Goal: Task Accomplishment & Management: Complete application form

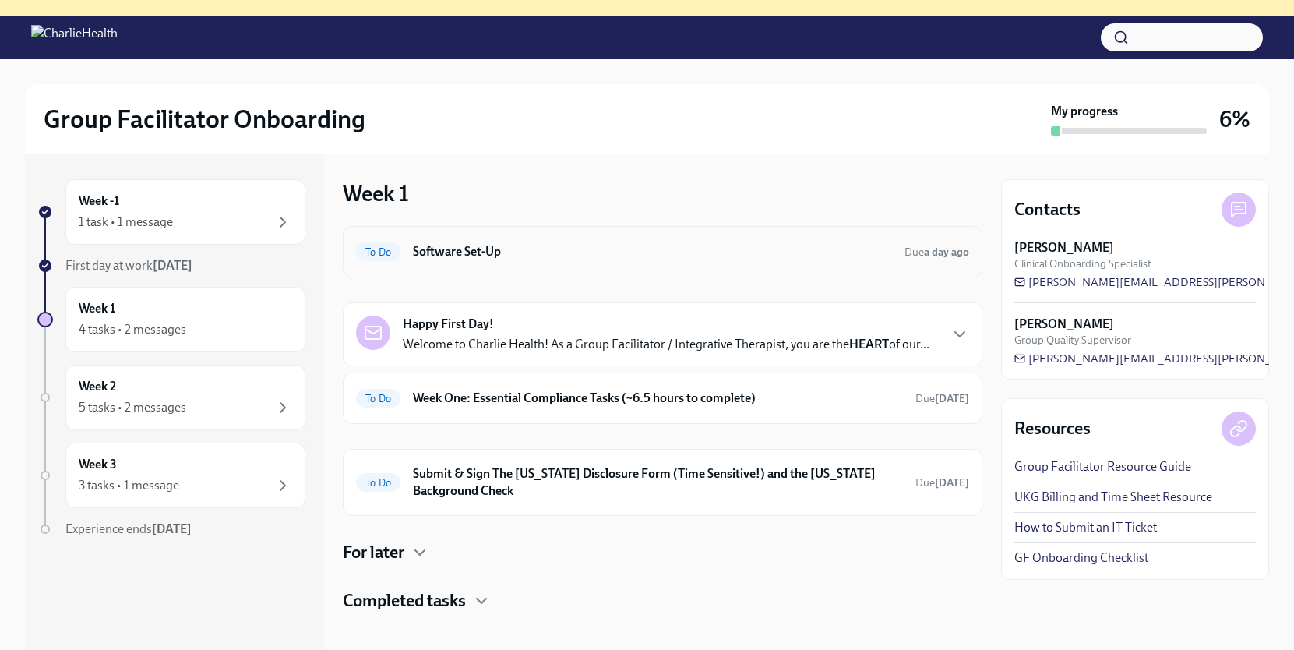
click at [512, 242] on div "To Do Software Set-Up Due a day ago" at bounding box center [662, 251] width 613 height 25
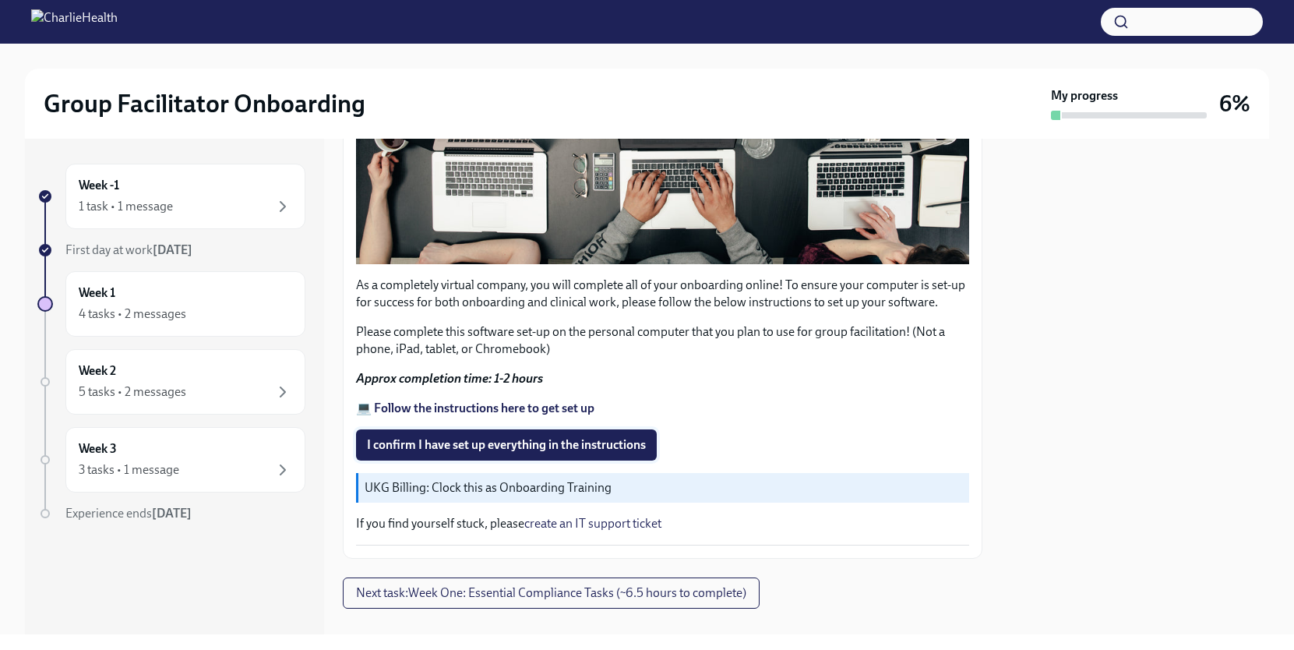
scroll to position [445, 0]
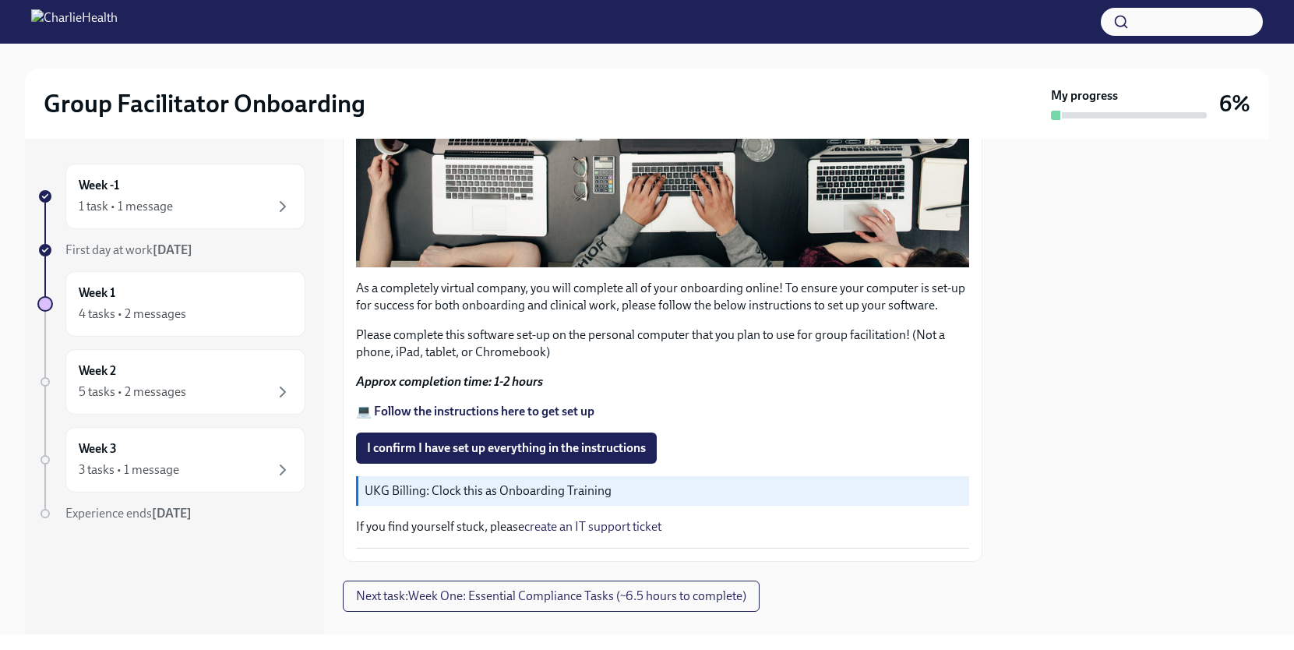
click at [422, 415] on strong "💻 Follow the instructions here to get set up" at bounding box center [475, 411] width 238 height 15
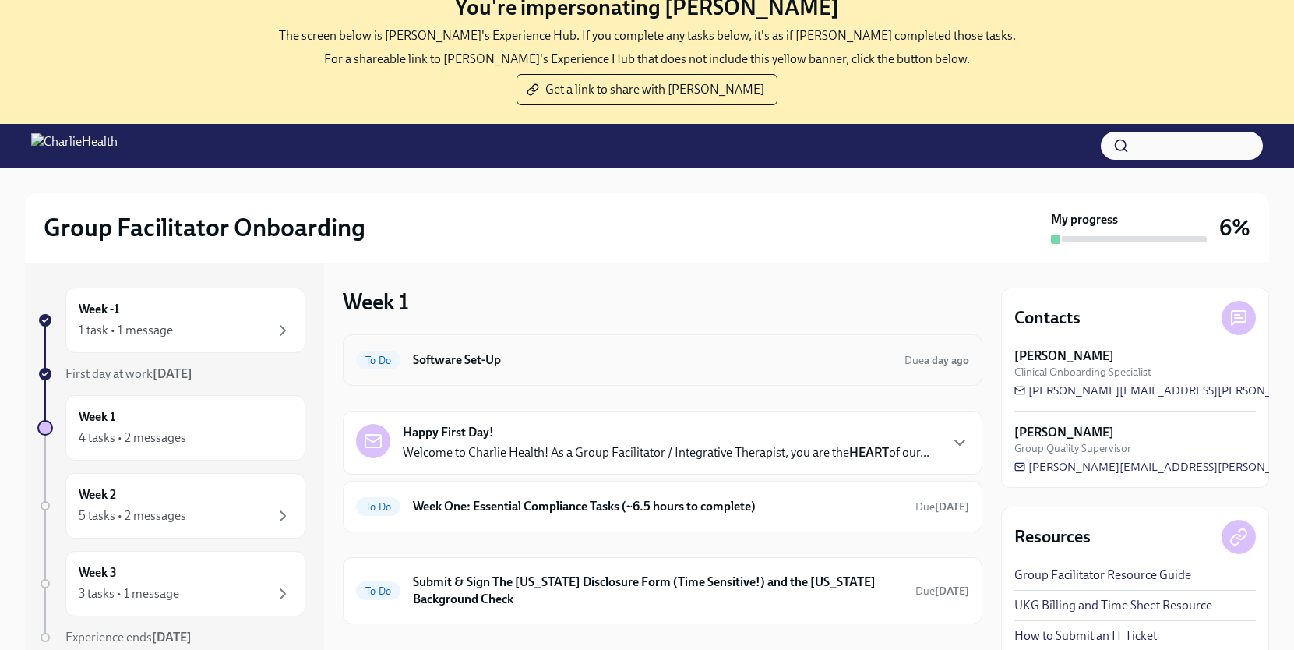
scroll to position [4, 0]
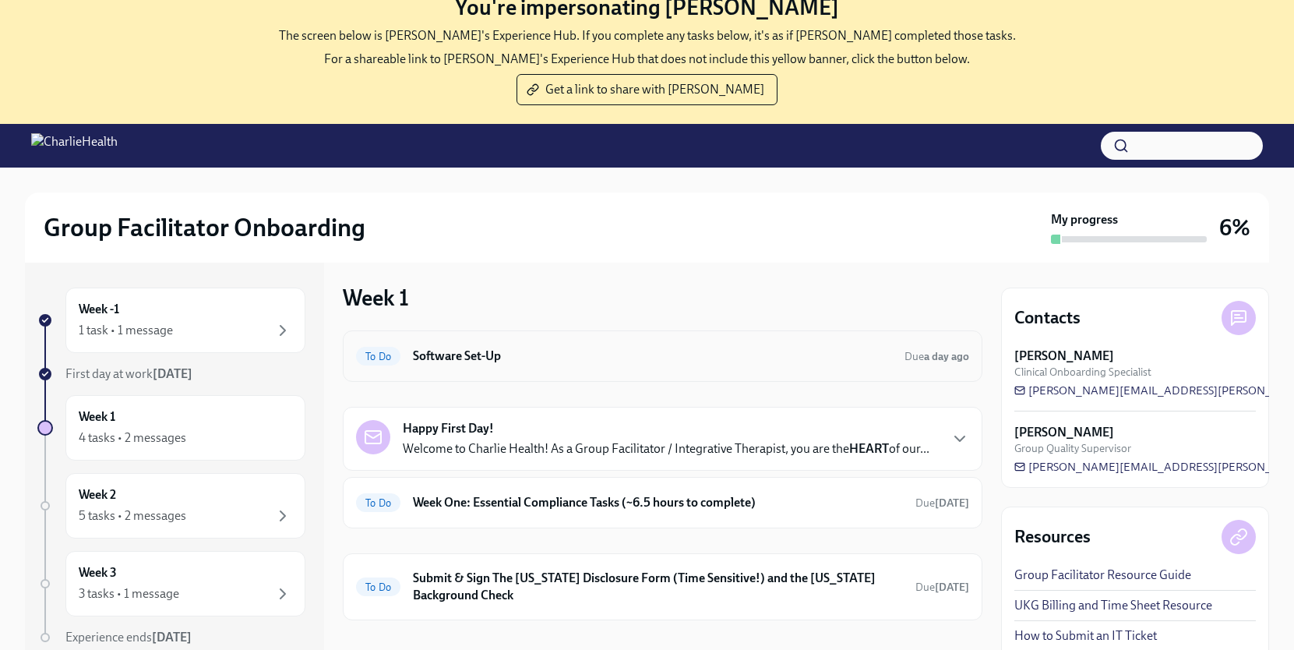
click at [425, 365] on div "To Do Software Set-Up Due a day ago" at bounding box center [662, 356] width 613 height 25
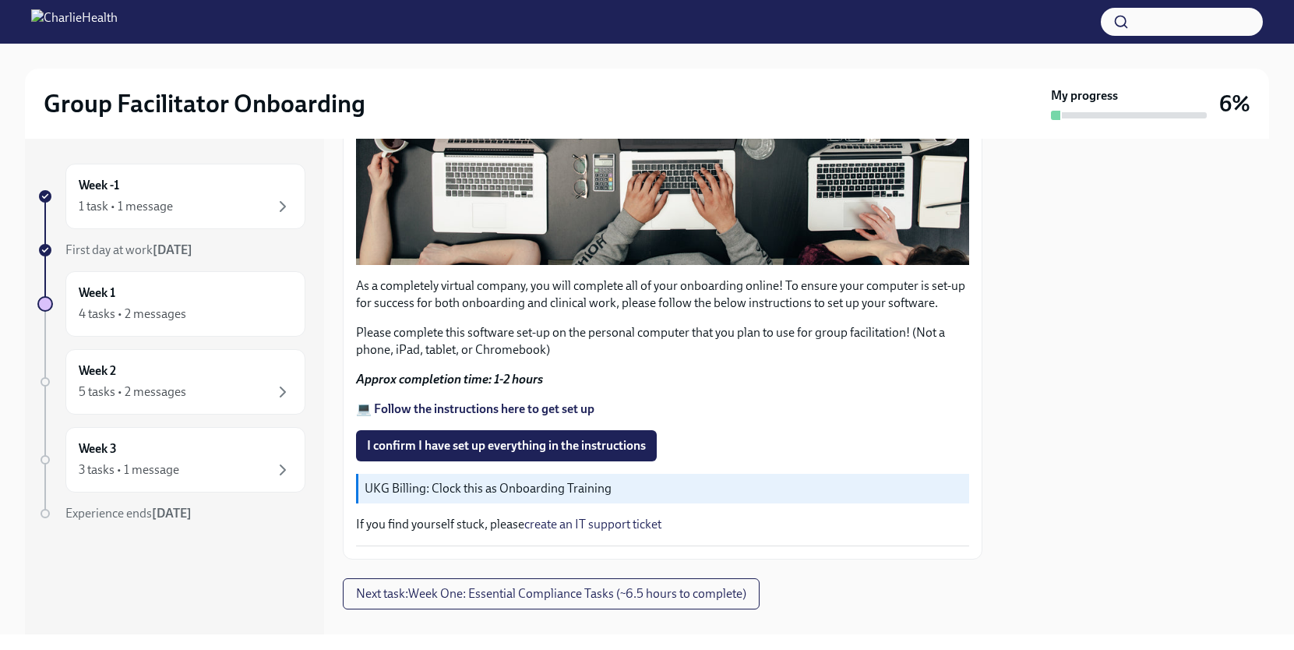
scroll to position [461, 0]
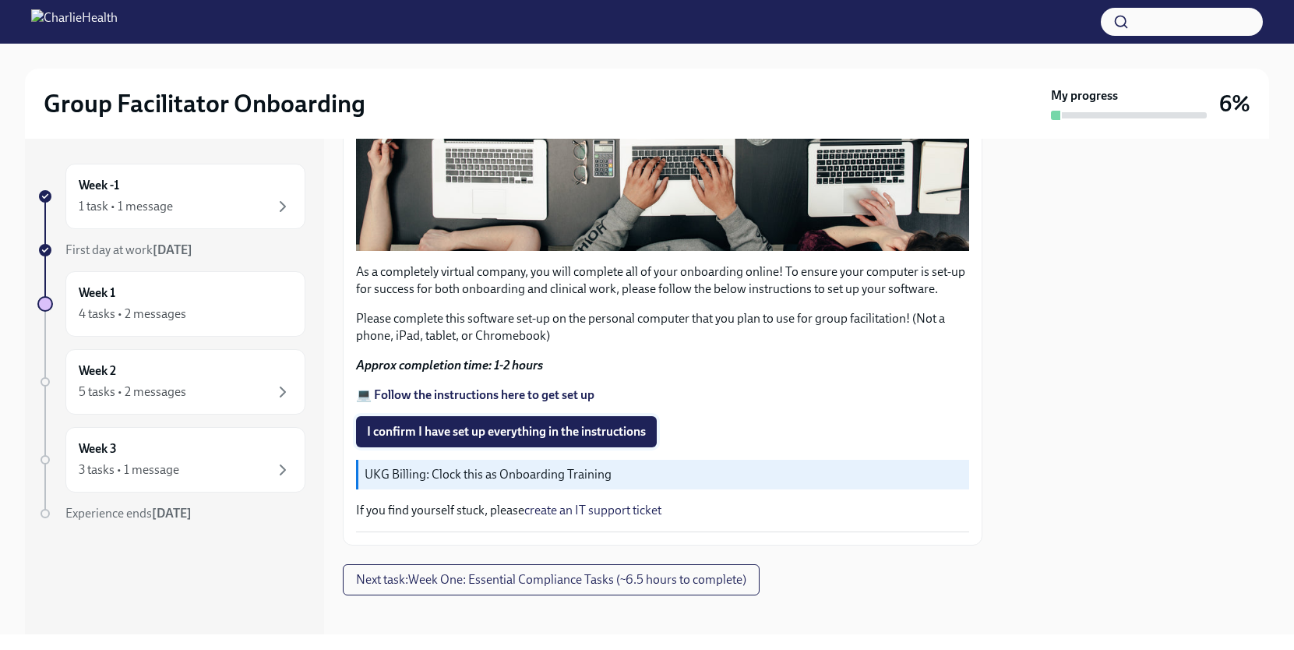
click at [471, 435] on span "I confirm I have set up everything in the instructions" at bounding box center [506, 432] width 279 height 16
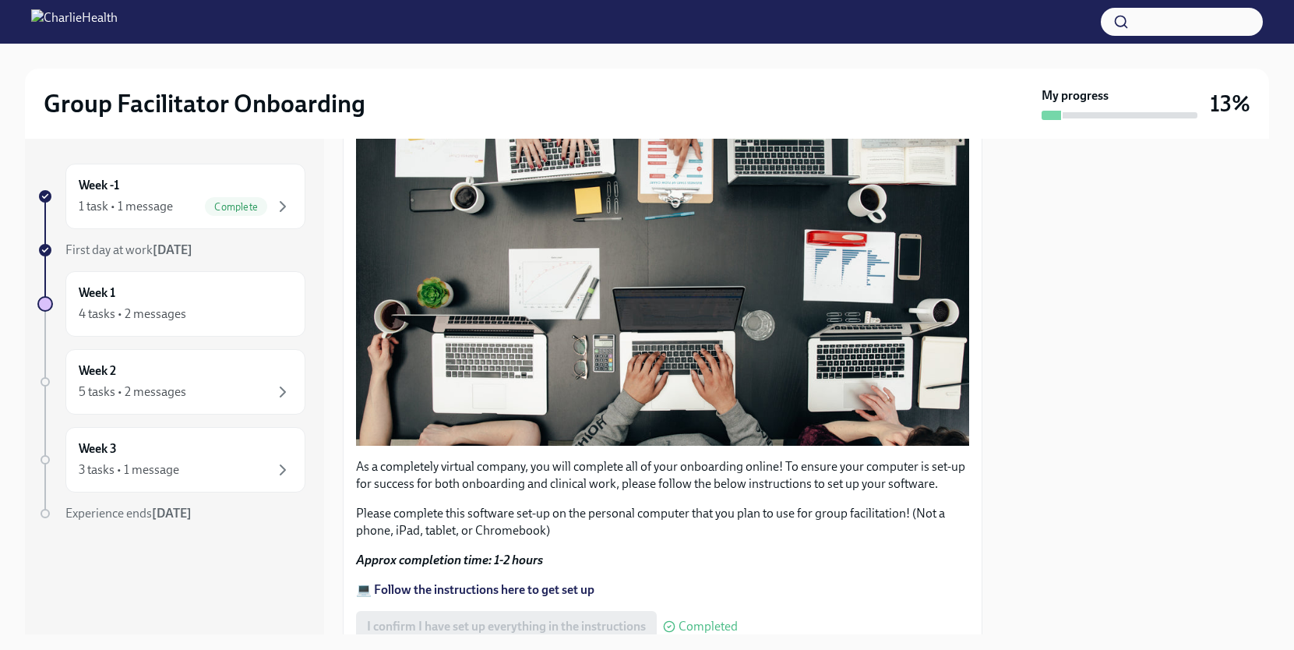
scroll to position [473, 0]
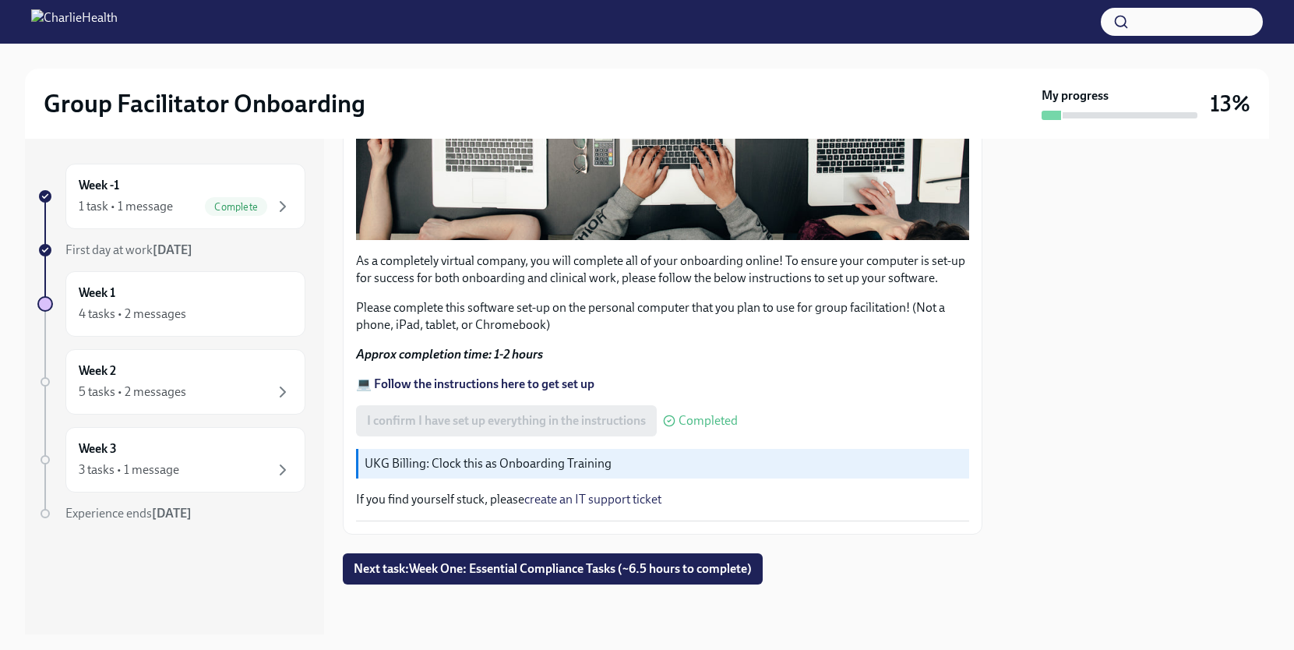
click at [495, 463] on p "UKG Billing: Clock this as Onboarding Training" at bounding box center [664, 463] width 598 height 17
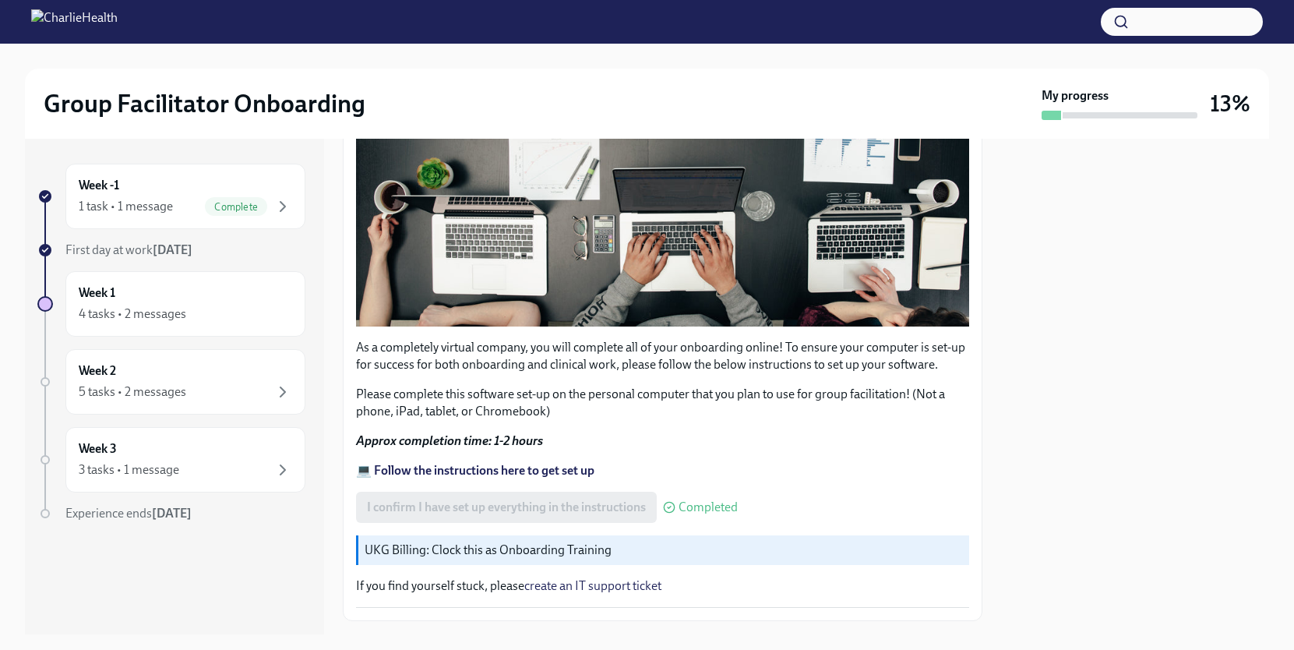
scroll to position [384, 0]
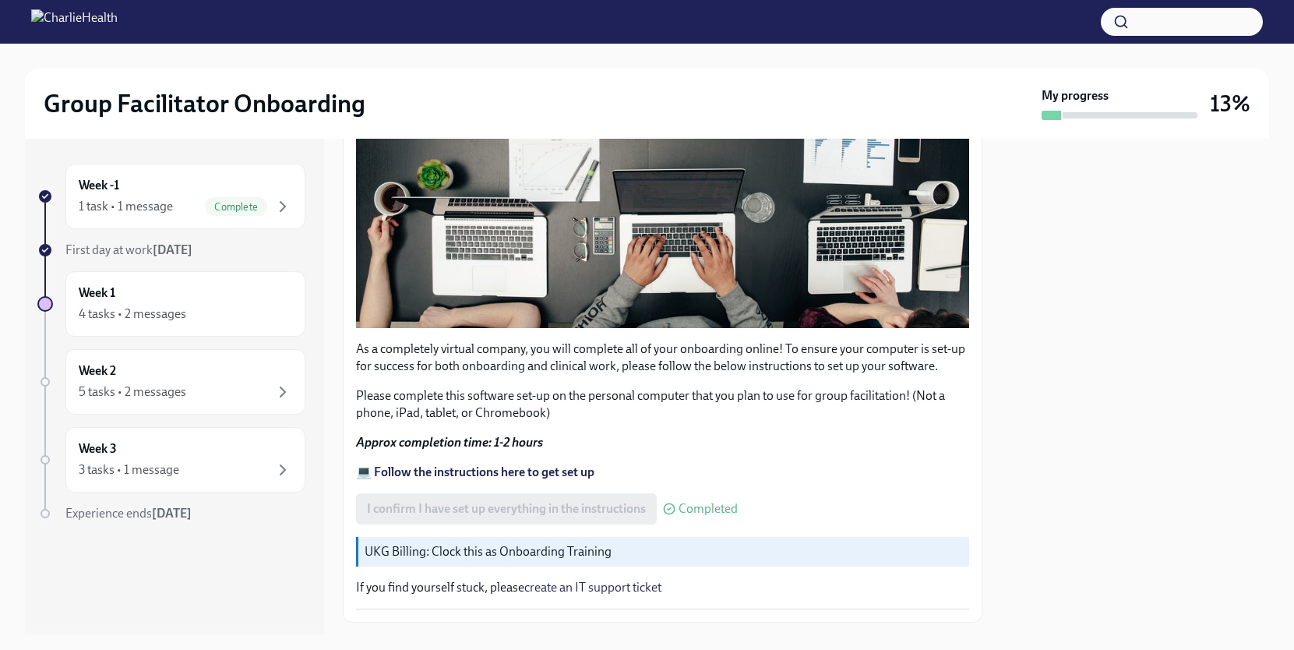
click at [474, 471] on strong "💻 Follow the instructions here to get set up" at bounding box center [475, 471] width 238 height 15
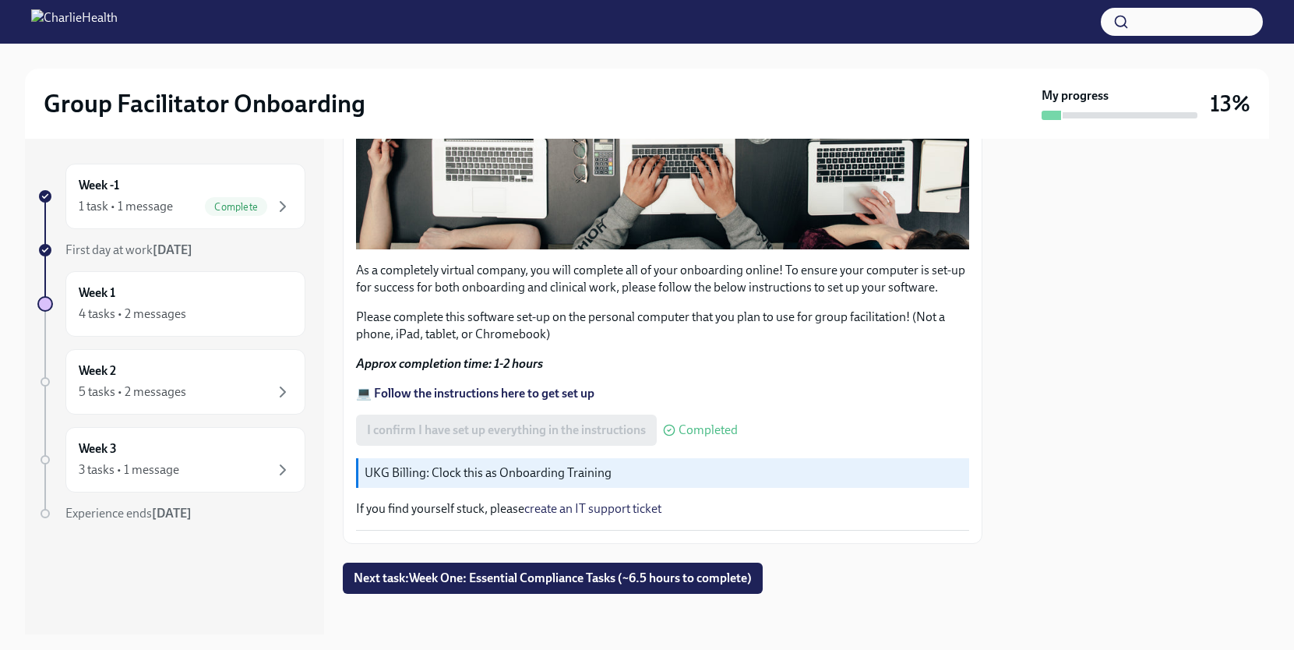
scroll to position [458, 0]
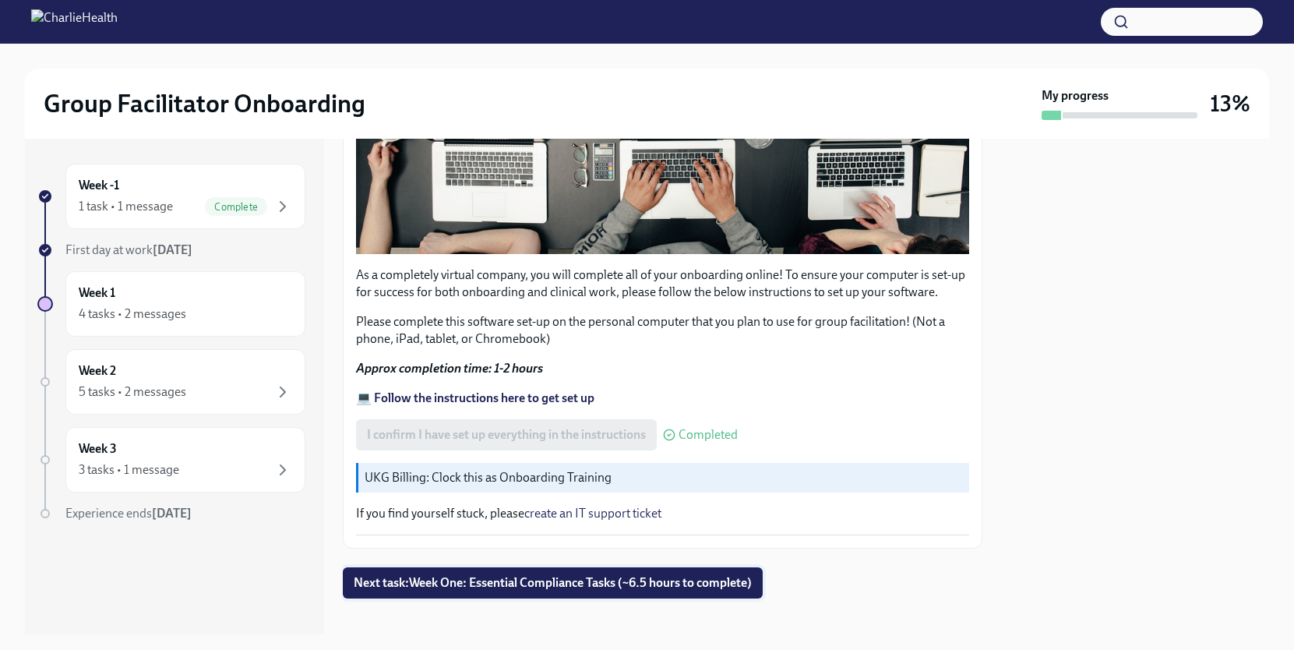
click at [524, 594] on button "Next task : Week One: Essential Compliance Tasks (~6.5 hours to complete)" at bounding box center [553, 582] width 420 height 31
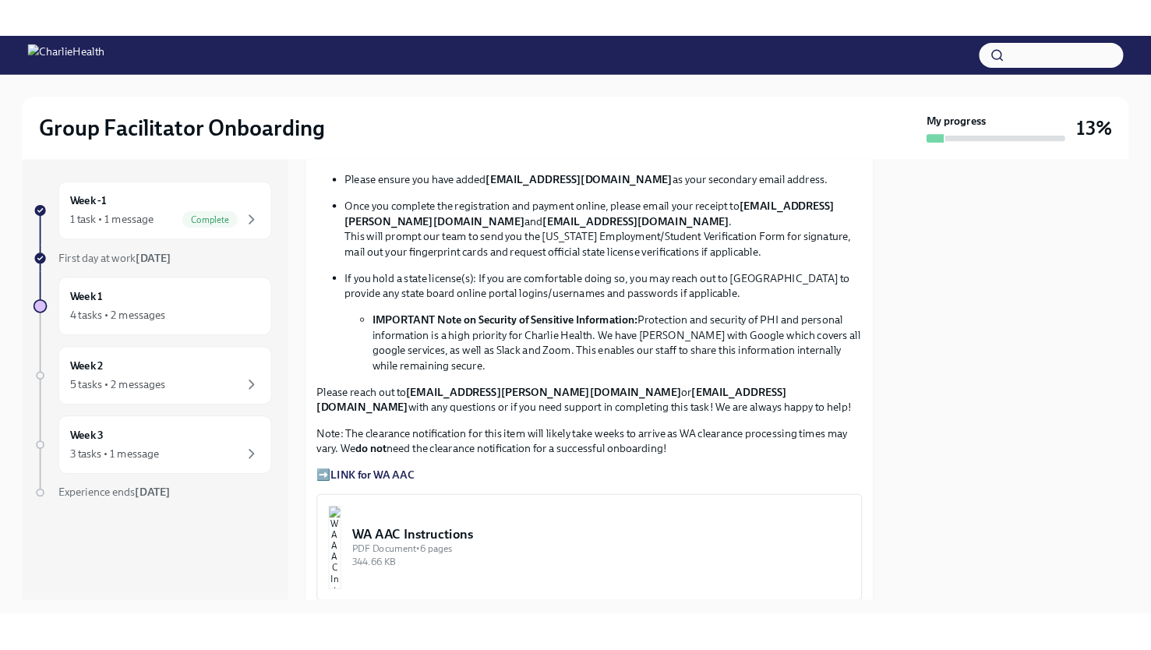
scroll to position [954, 0]
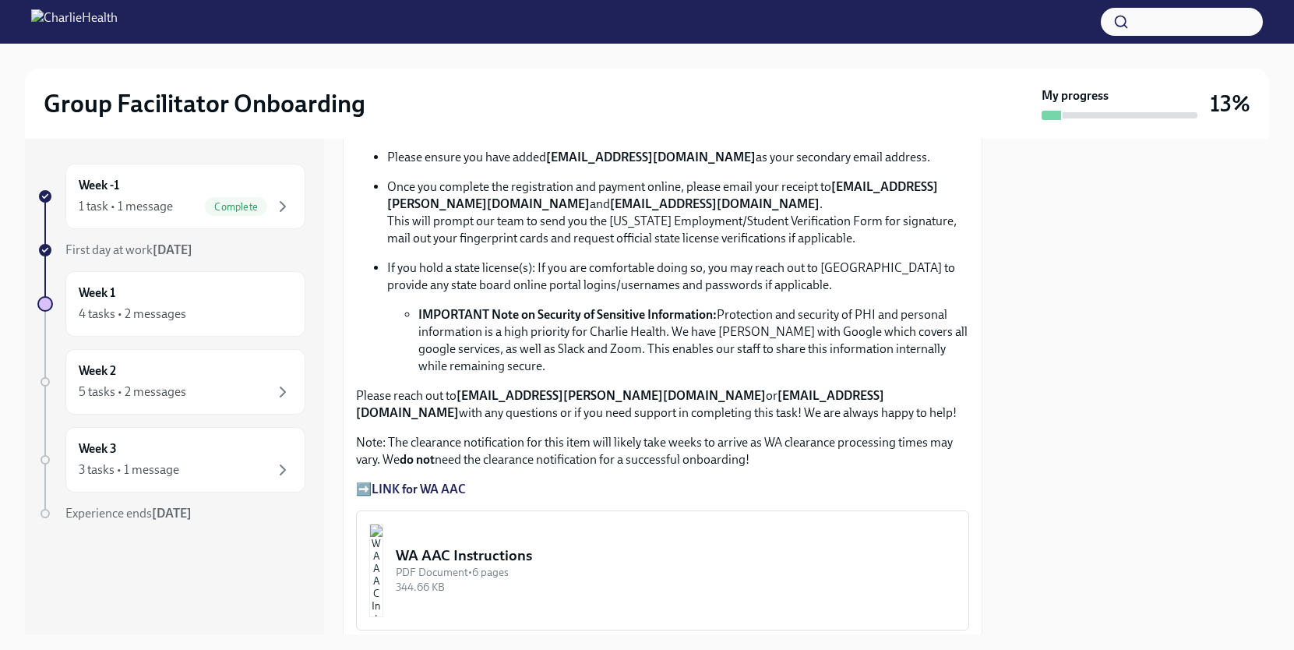
click at [430, 489] on strong "LINK for WA AAC" at bounding box center [419, 489] width 94 height 15
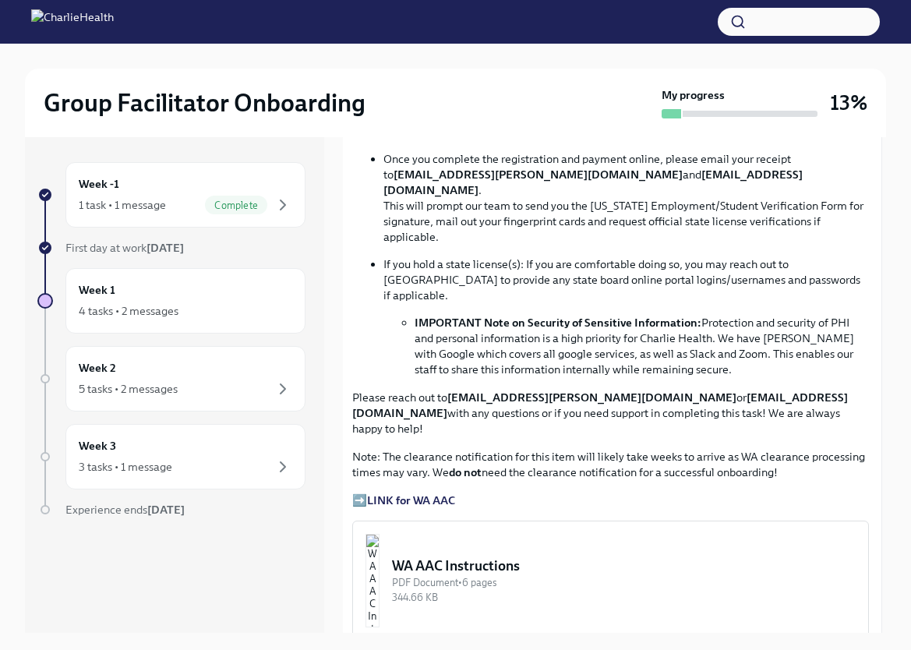
scroll to position [966, 4]
click at [379, 532] on img "button" at bounding box center [372, 579] width 14 height 94
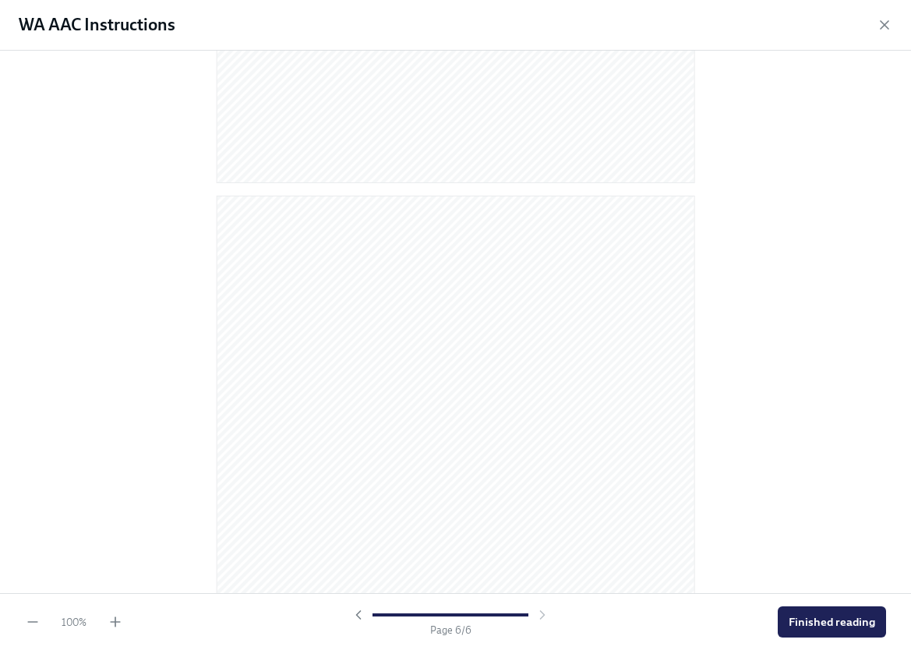
scroll to position [2321, 0]
click at [883, 27] on icon "button" at bounding box center [885, 25] width 16 height 16
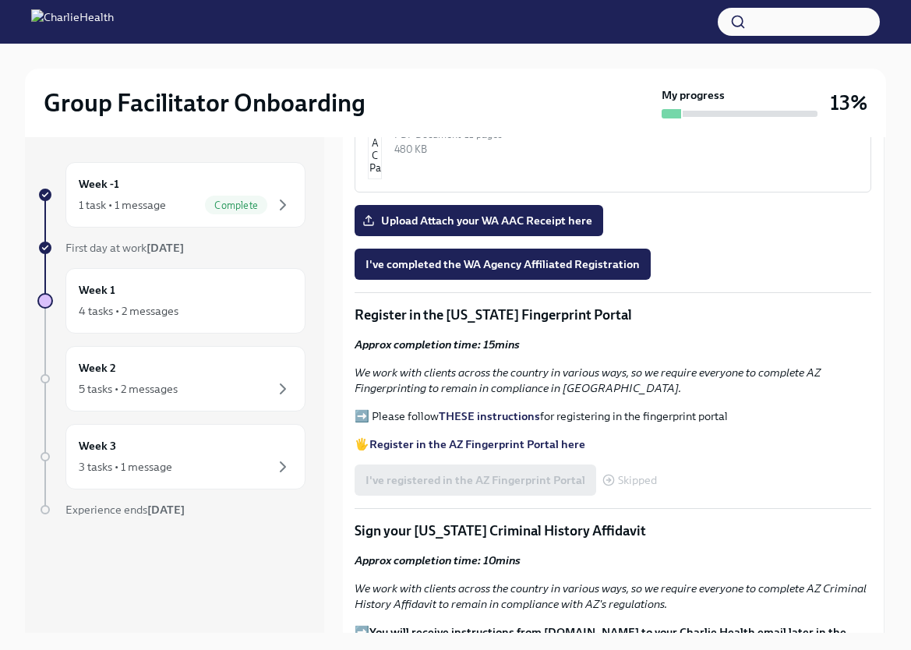
scroll to position [1547, 2]
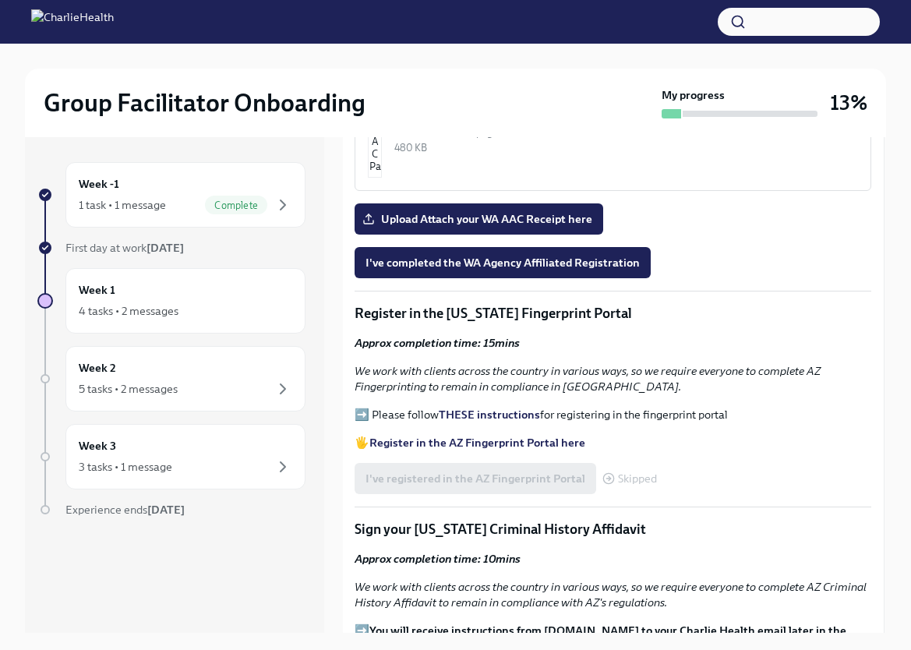
click at [431, 436] on strong "Register in the AZ Fingerprint Portal here" at bounding box center [477, 443] width 216 height 14
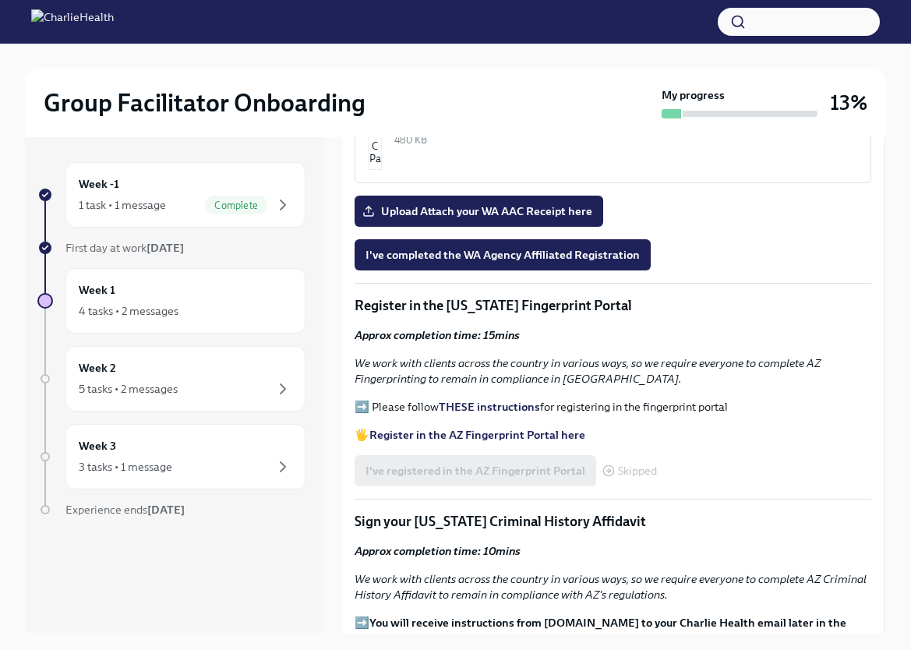
click at [478, 400] on strong "THESE instructions" at bounding box center [489, 407] width 101 height 14
drag, startPoint x: 595, startPoint y: 378, endPoint x: 564, endPoint y: 375, distance: 31.3
click at [595, 427] on p "🖐️ Register in the AZ Fingerprint Portal here" at bounding box center [613, 435] width 517 height 16
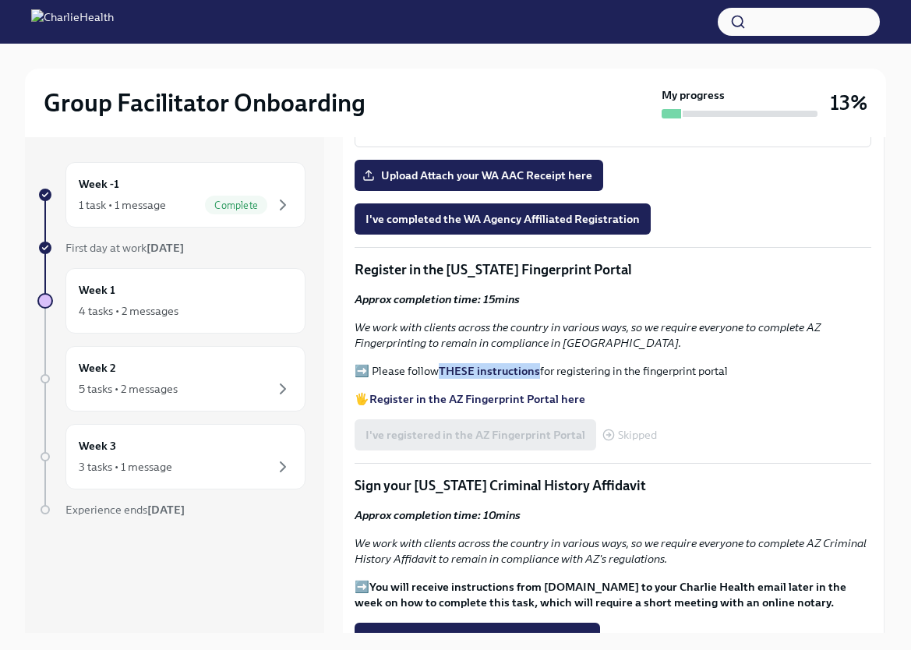
scroll to position [1591, 2]
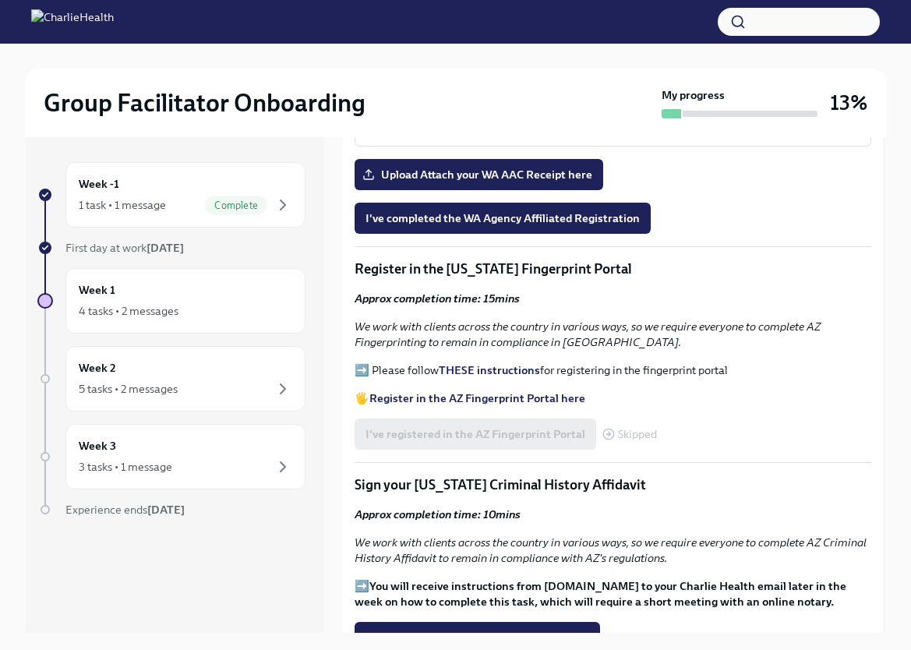
click at [537, 362] on p "➡️ Please follow THESE instructions for registering in the fingerprint portal" at bounding box center [613, 370] width 517 height 16
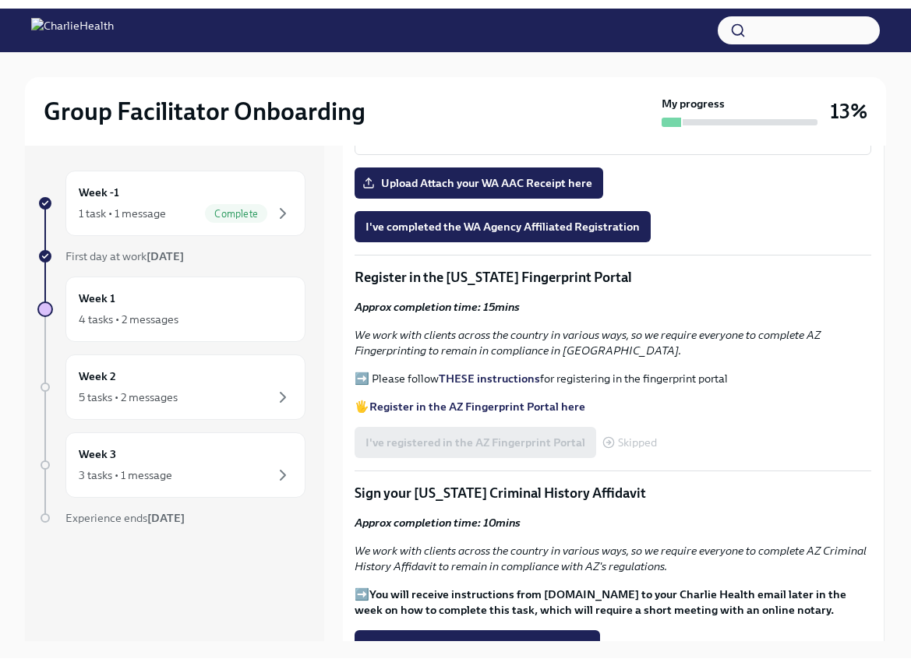
scroll to position [1590, 2]
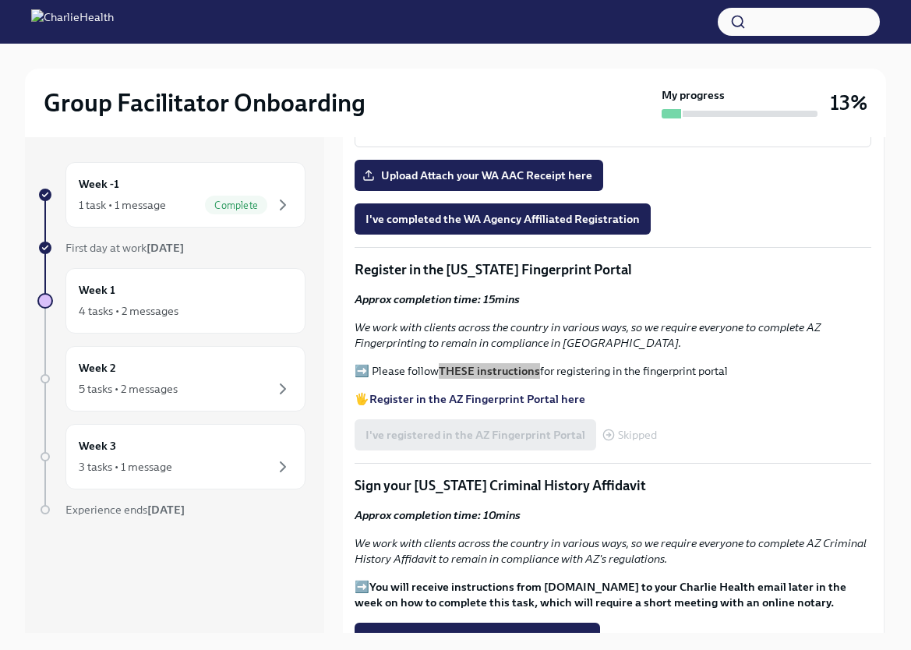
drag, startPoint x: 526, startPoint y: 308, endPoint x: 279, endPoint y: 0, distance: 394.7
click at [0, 0] on div "Group Facilitator Onboarding My progress 13% Week -1 1 task • 1 message Complet…" at bounding box center [455, 338] width 911 height 676
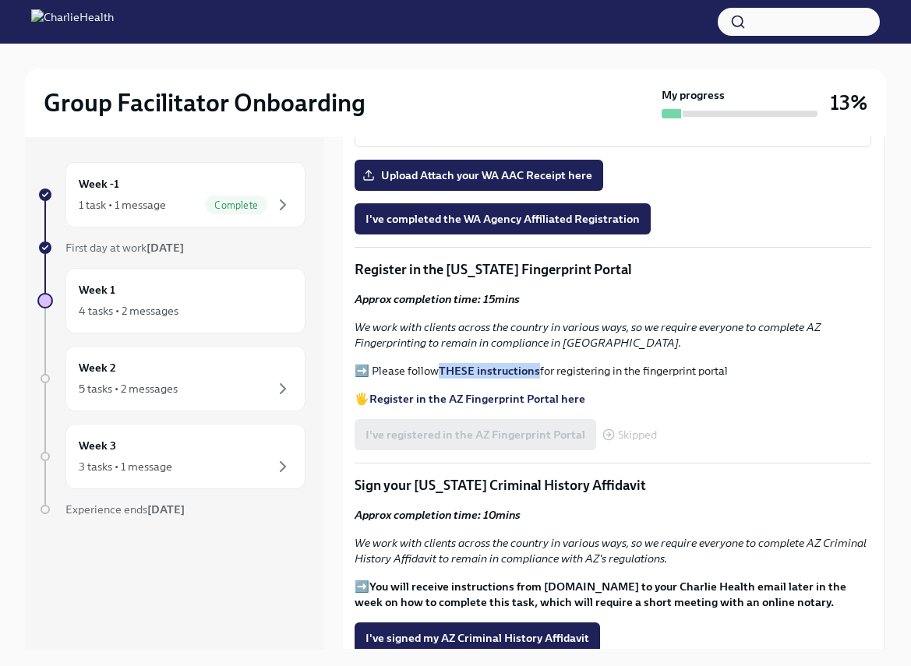
click at [489, 364] on strong "THESE instructions" at bounding box center [489, 371] width 101 height 14
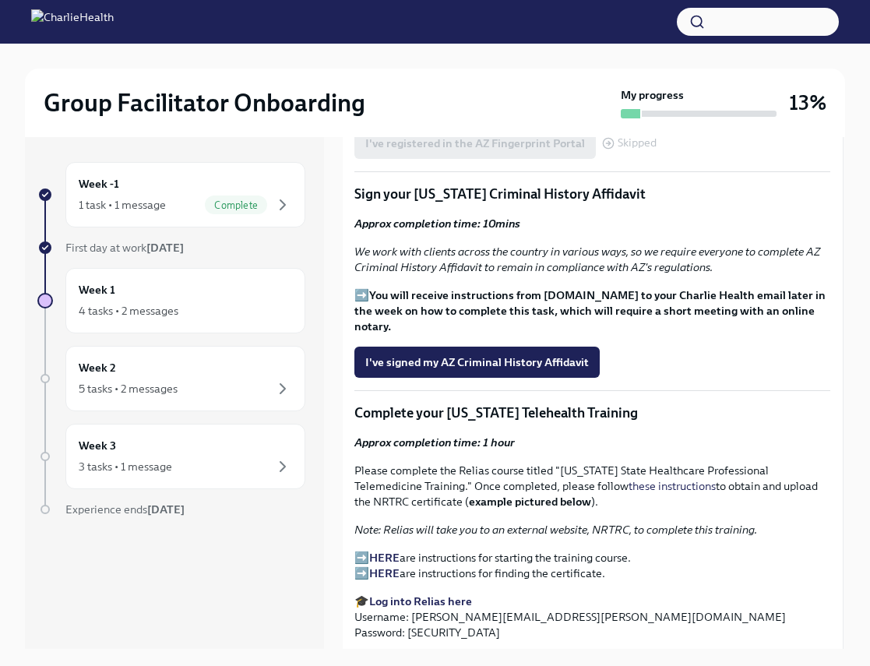
scroll to position [1912, 2]
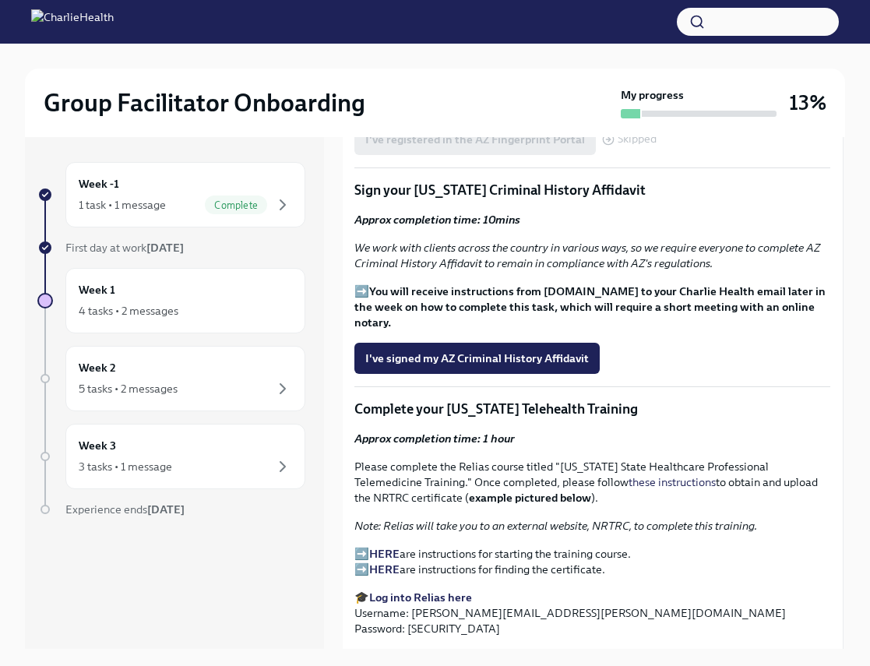
click at [383, 547] on strong "HERE" at bounding box center [384, 554] width 30 height 14
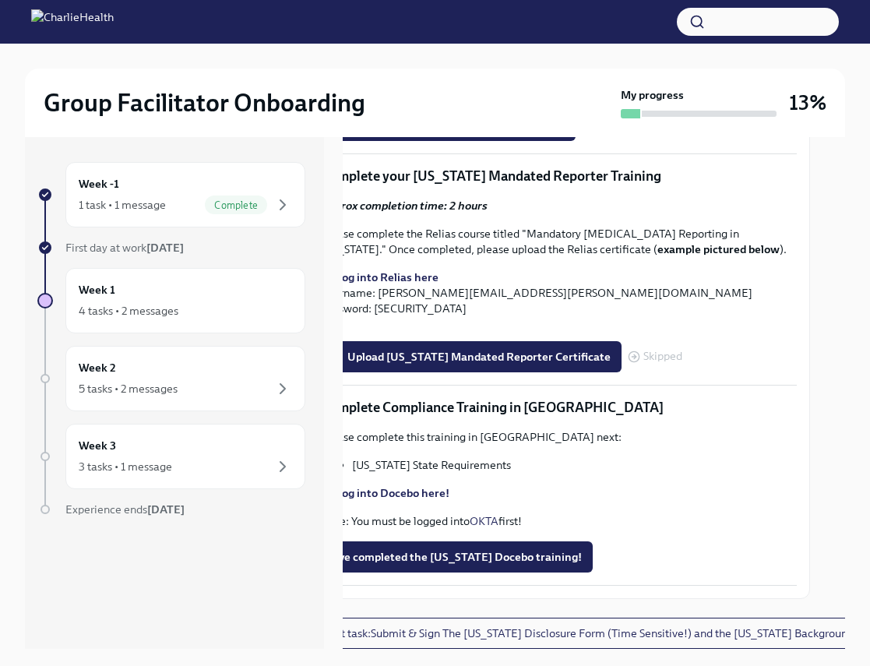
scroll to position [2527, 35]
click at [500, 133] on span "Upload Washington Telehealth Certificate" at bounding box center [448, 126] width 233 height 16
click at [0, 0] on input "Upload Washington Telehealth Certificate" at bounding box center [0, 0] width 0 height 0
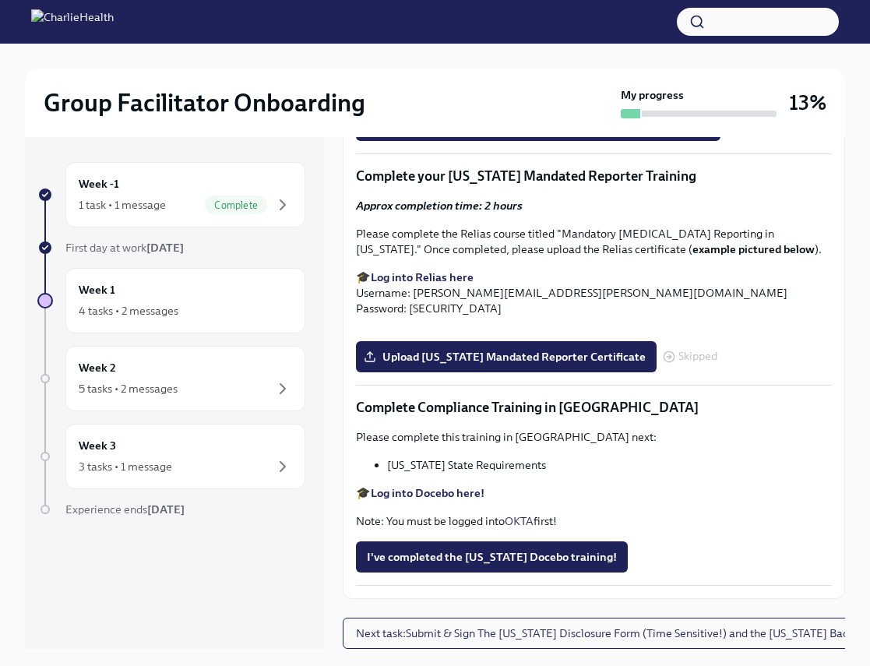
scroll to position [2975, 0]
click at [473, 365] on span "Upload Pennsylvania Mandated Reporter Certificate" at bounding box center [506, 357] width 279 height 16
click at [0, 0] on input "Upload Pennsylvania Mandated Reporter Certificate" at bounding box center [0, 0] width 0 height 0
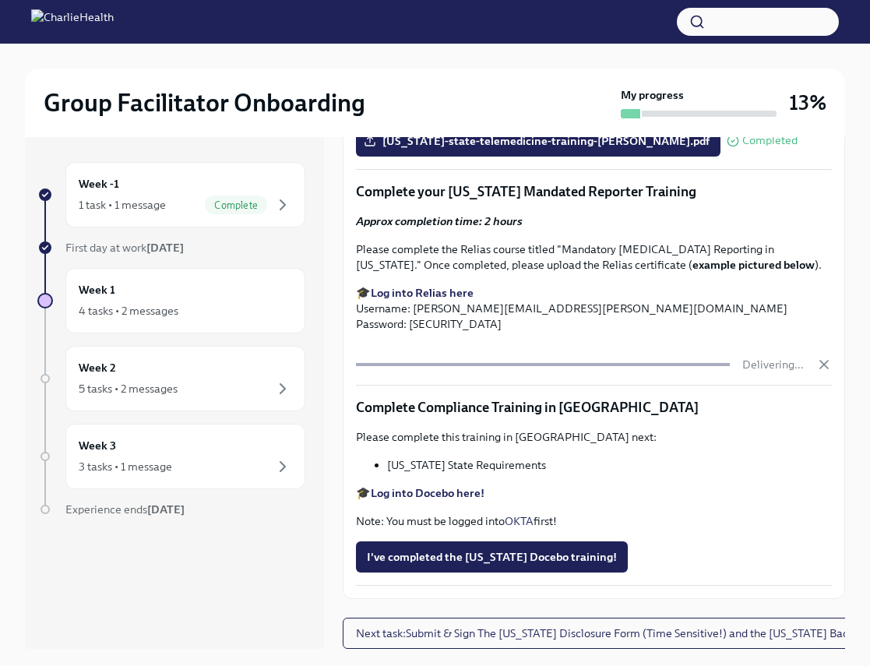
scroll to position [26, 0]
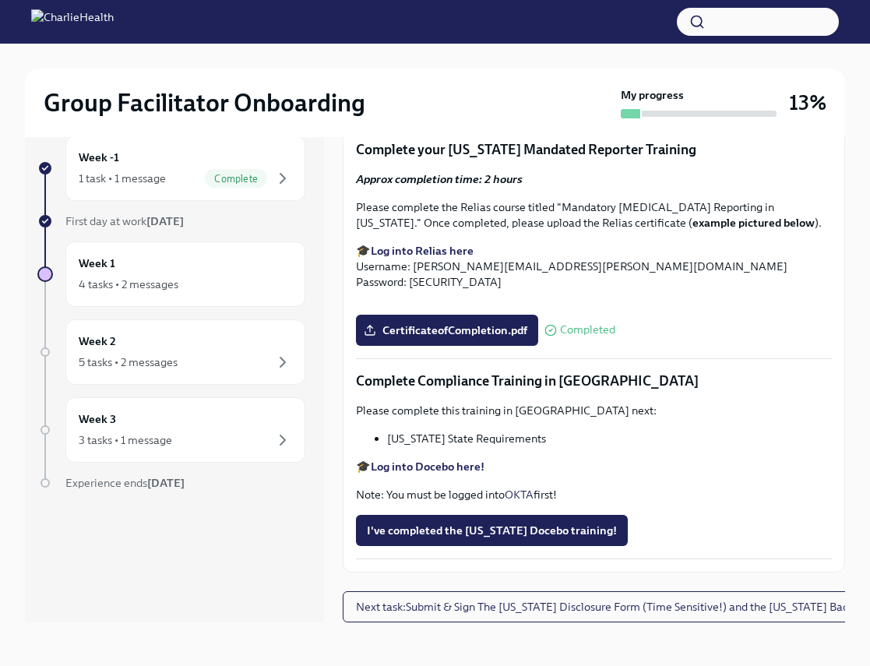
click at [485, 546] on button "I've completed the Louisiana Docebo training!" at bounding box center [492, 530] width 272 height 31
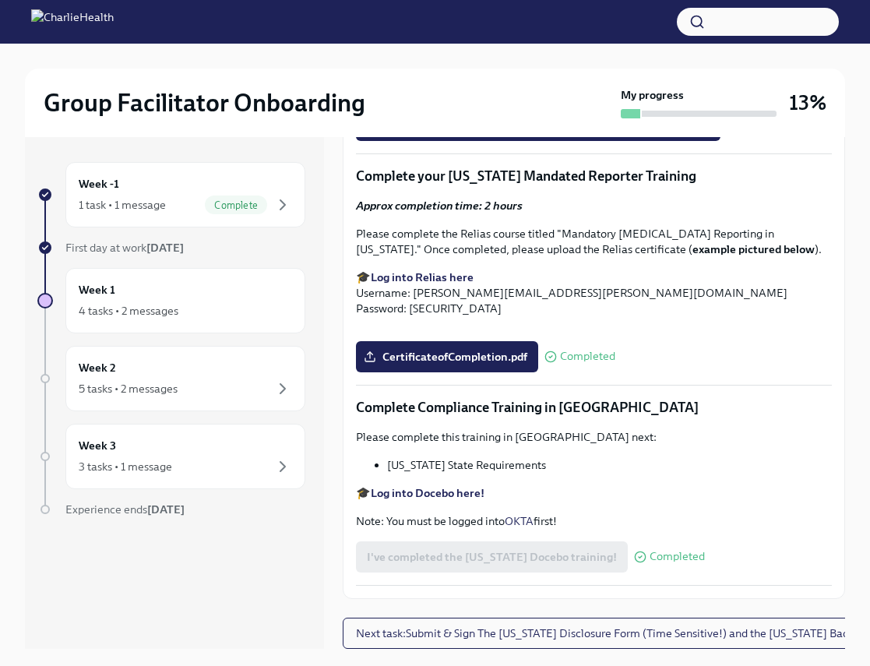
scroll to position [3098, 0]
click at [580, 634] on span "Next task : Submit & Sign The Utah Disclosure Form (Time Sensitive!) and the Lo…" at bounding box center [639, 634] width 566 height 16
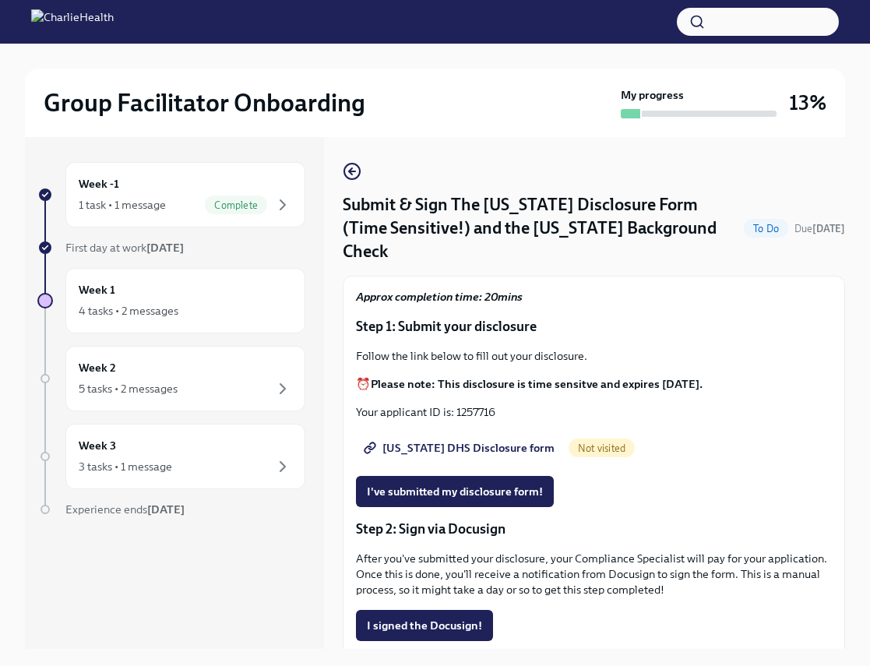
click at [447, 440] on span "Utah DHS Disclosure form" at bounding box center [461, 448] width 188 height 16
click at [457, 484] on span "I've submitted my disclosure form!" at bounding box center [455, 492] width 176 height 16
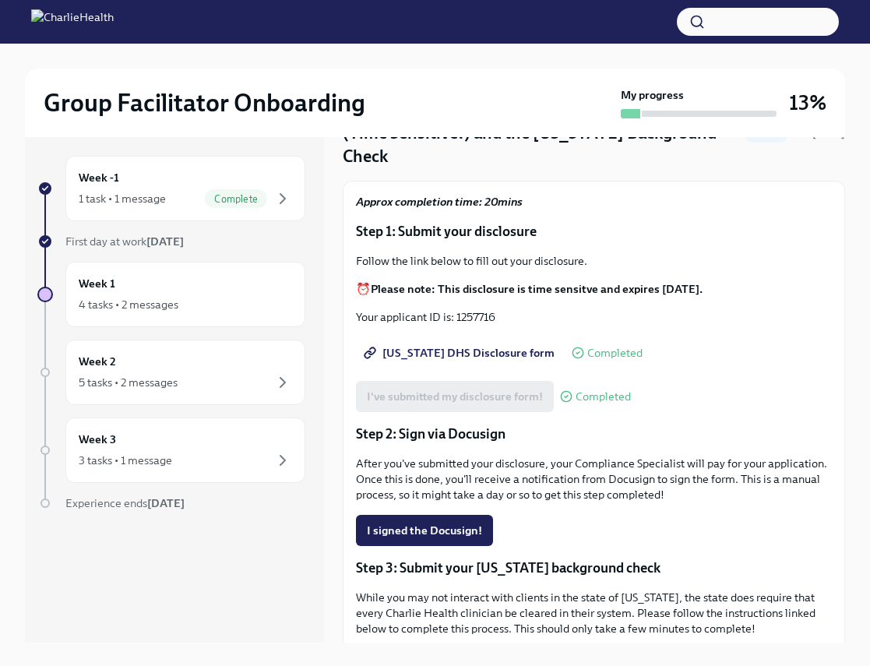
scroll to position [91, 0]
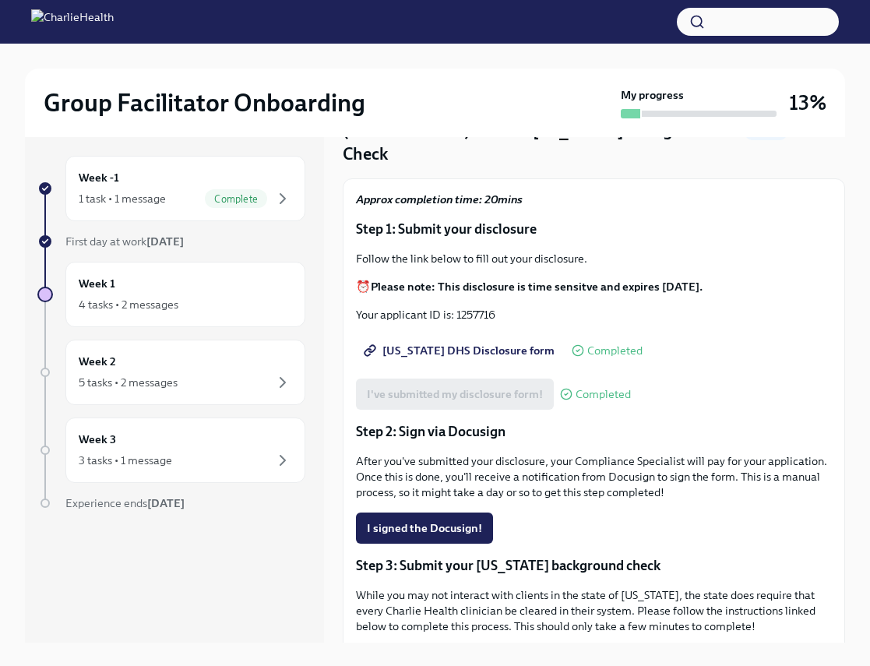
click at [422, 343] on span "Utah DHS Disclosure form" at bounding box center [461, 351] width 188 height 16
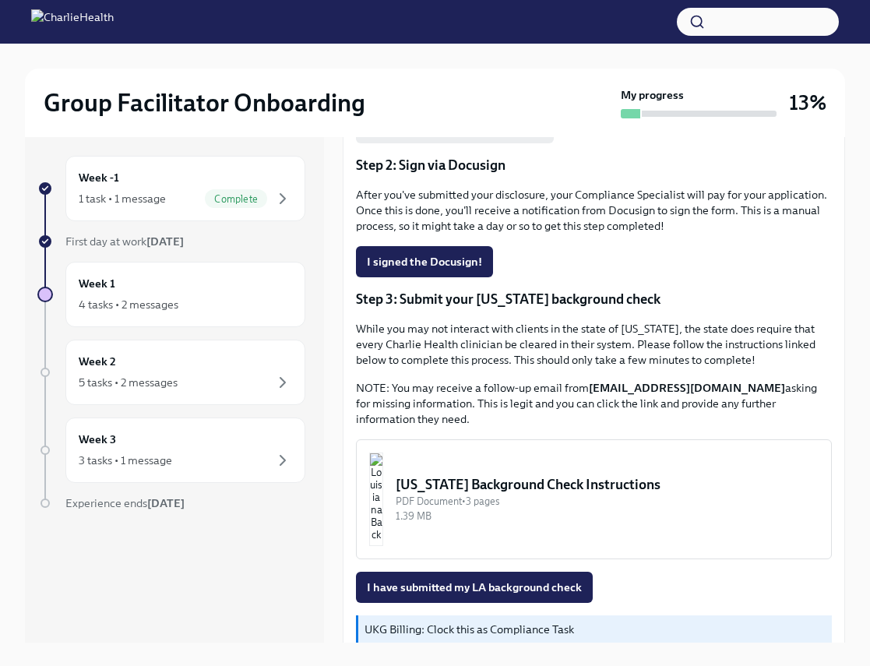
scroll to position [362, 0]
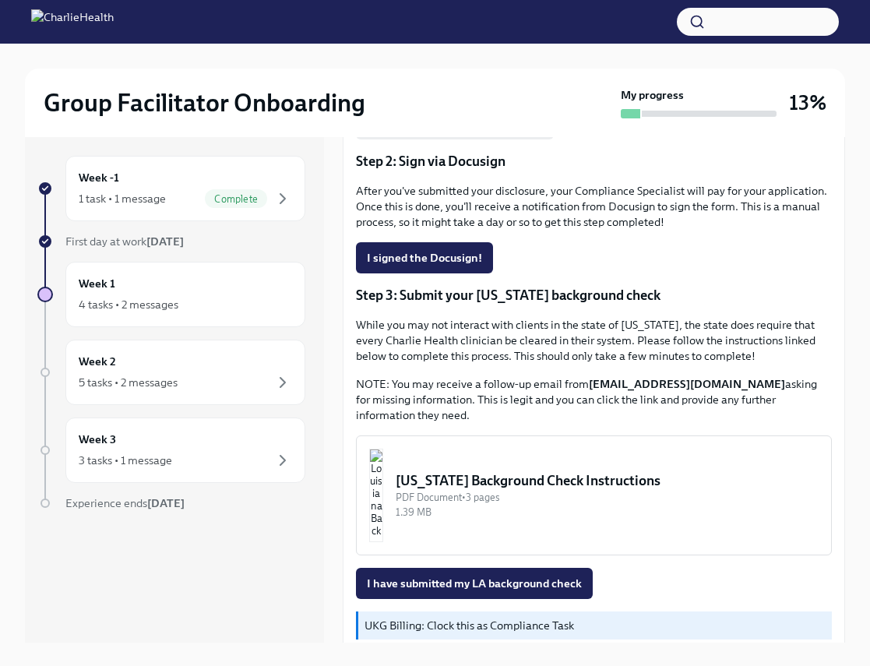
click at [445, 464] on button "Louisiana Background Check Instructions PDF Document • 3 pages 1.39 MB" at bounding box center [594, 496] width 476 height 120
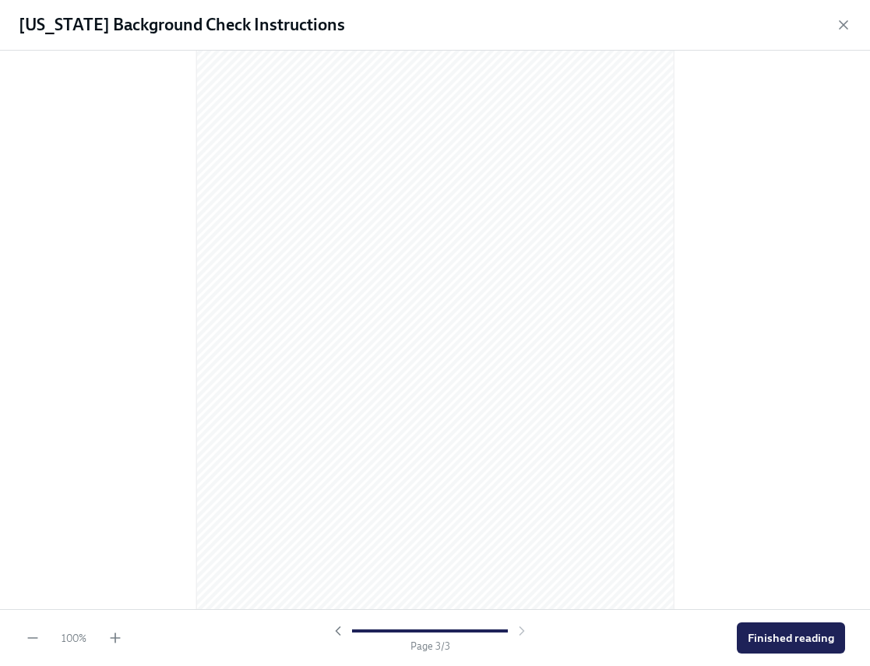
scroll to position [1347, 0]
click at [797, 645] on span "Finished reading" at bounding box center [791, 638] width 86 height 16
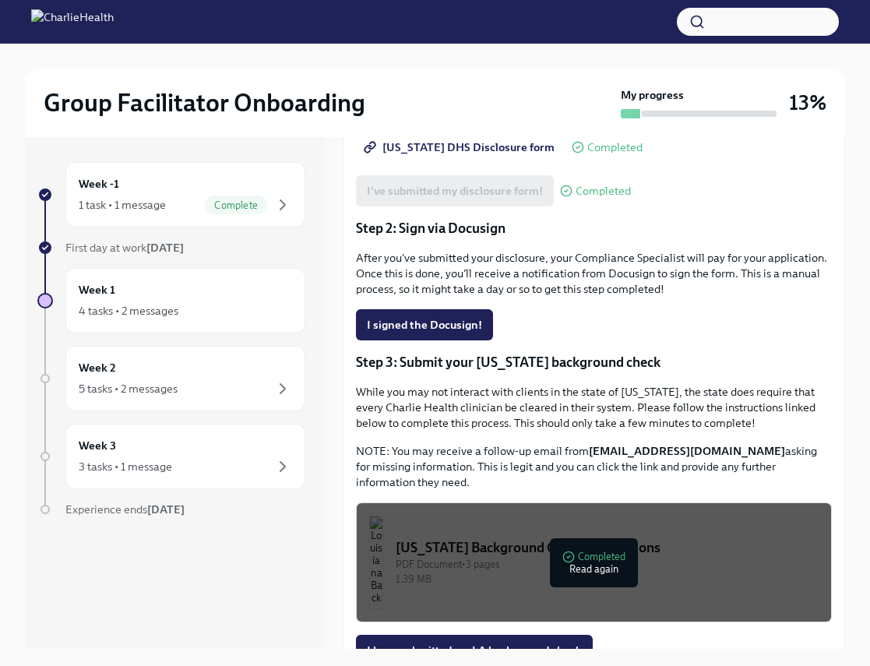
scroll to position [362, 0]
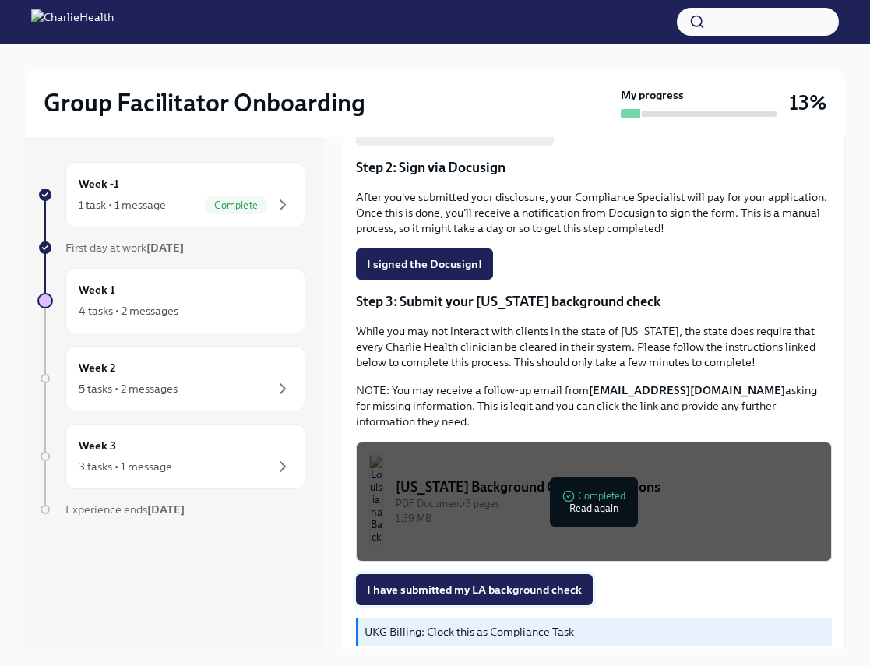
click at [491, 578] on button "I have submitted my LA background check" at bounding box center [474, 589] width 237 height 31
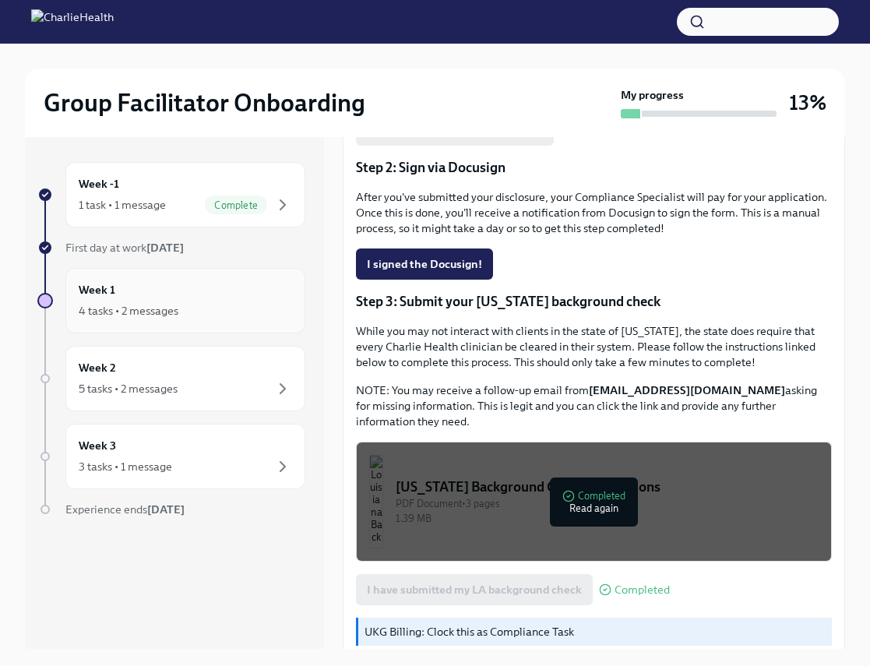
click at [275, 307] on icon "button" at bounding box center [283, 311] width 19 height 19
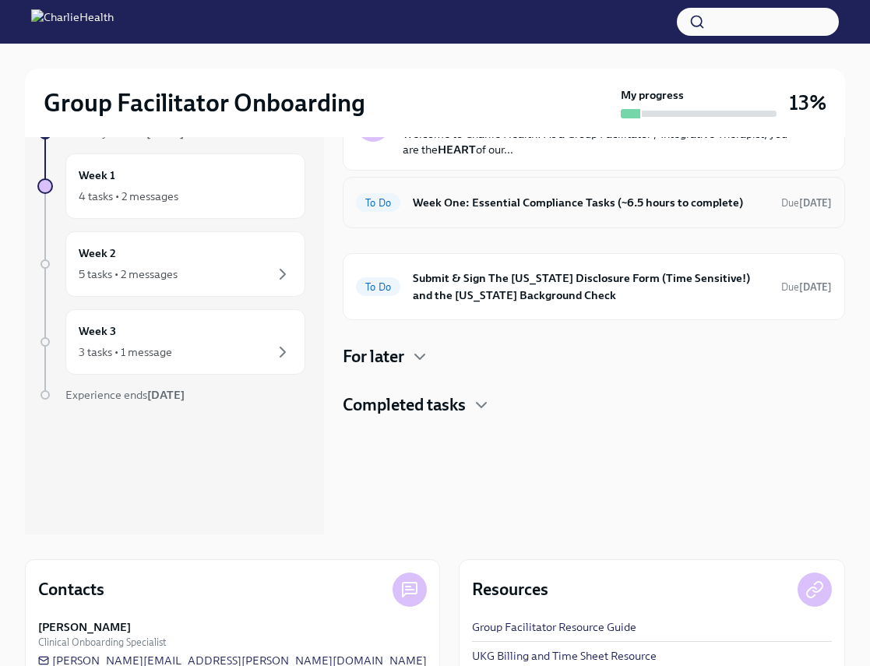
scroll to position [118, 0]
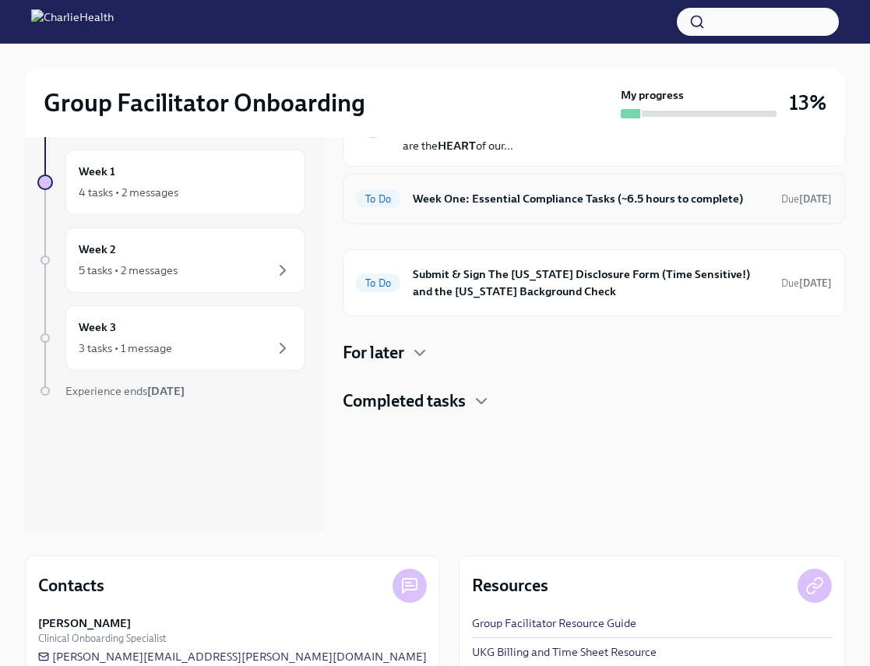
click at [561, 296] on h6 "Submit & Sign The [US_STATE] Disclosure Form (Time Sensitive!) and the [US_STAT…" at bounding box center [591, 283] width 356 height 34
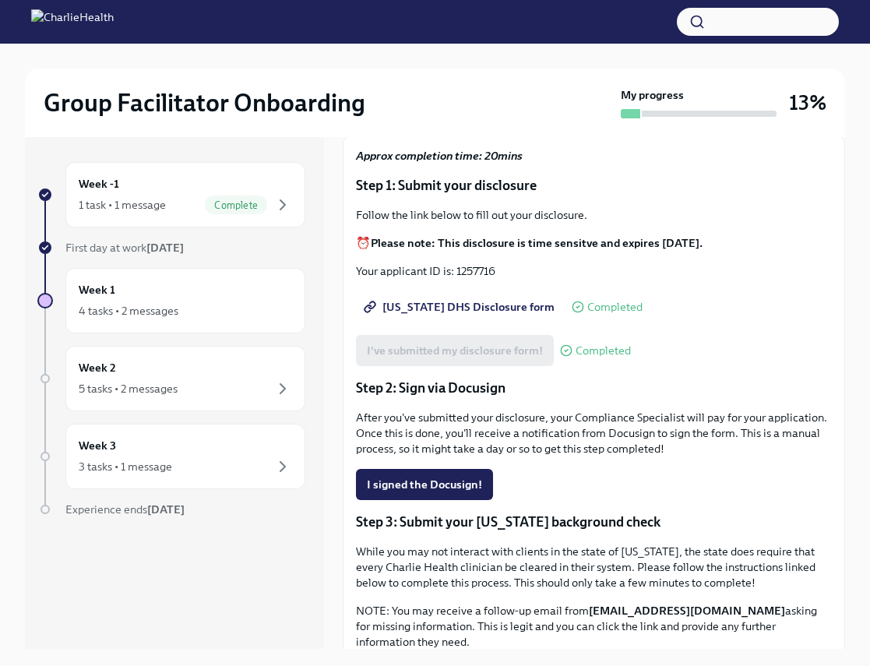
scroll to position [139, 0]
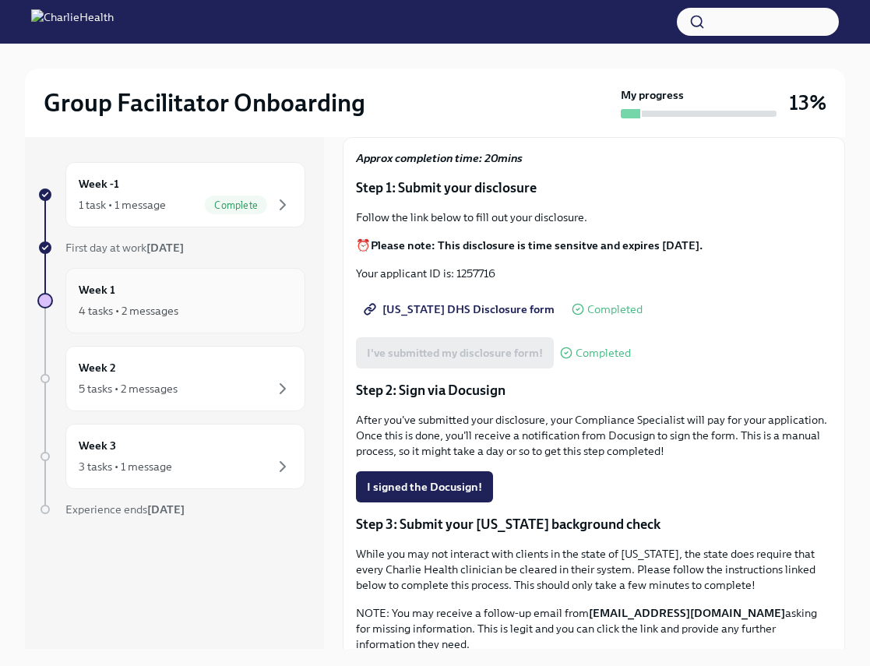
click at [153, 281] on div "Week 1 4 tasks • 2 messages" at bounding box center [186, 300] width 214 height 39
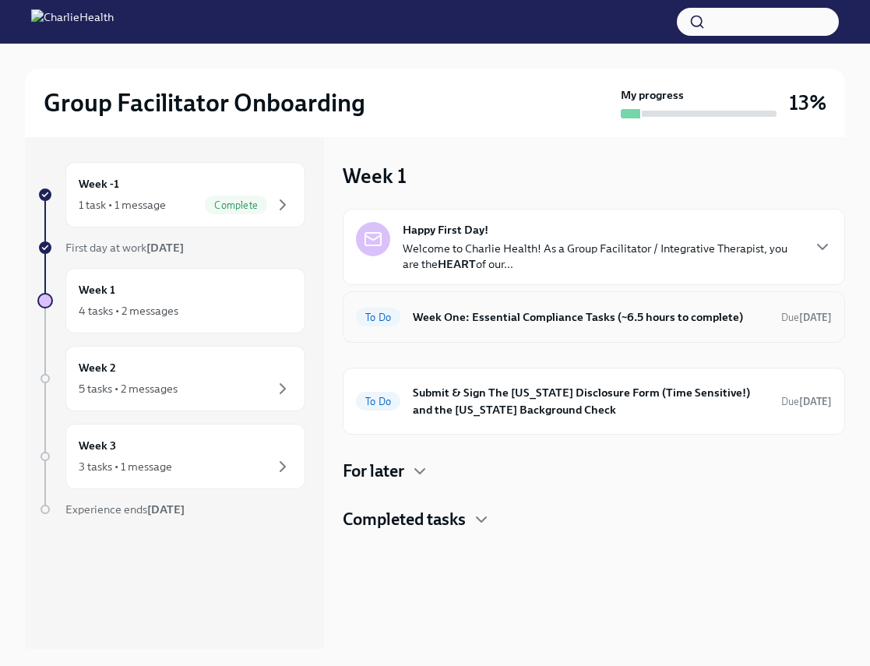
click at [610, 316] on h6 "Week One: Essential Compliance Tasks (~6.5 hours to complete)" at bounding box center [591, 317] width 356 height 17
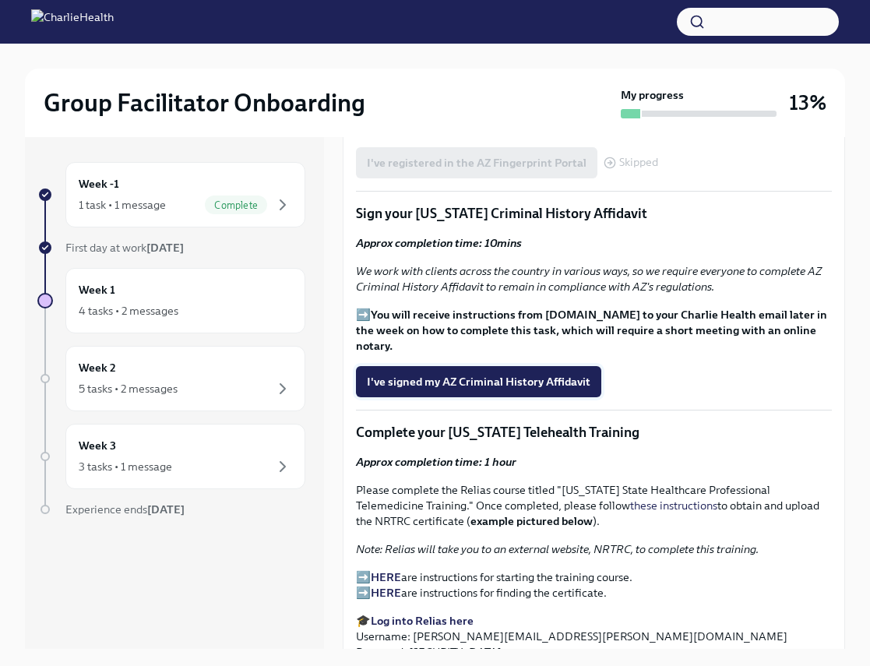
scroll to position [1887, 0]
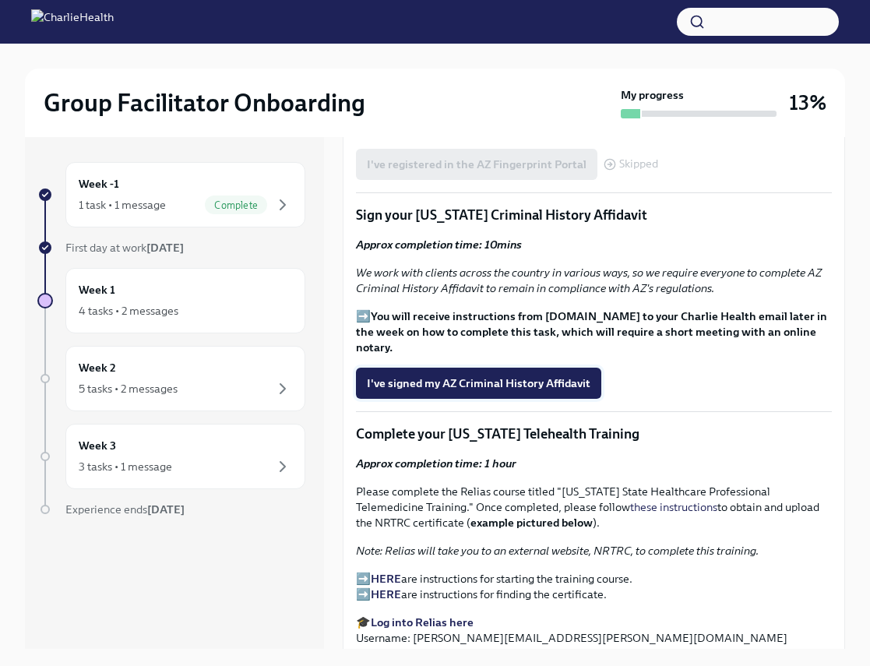
click at [447, 376] on span "I've signed my AZ Criminal History Affidavit" at bounding box center [479, 384] width 224 height 16
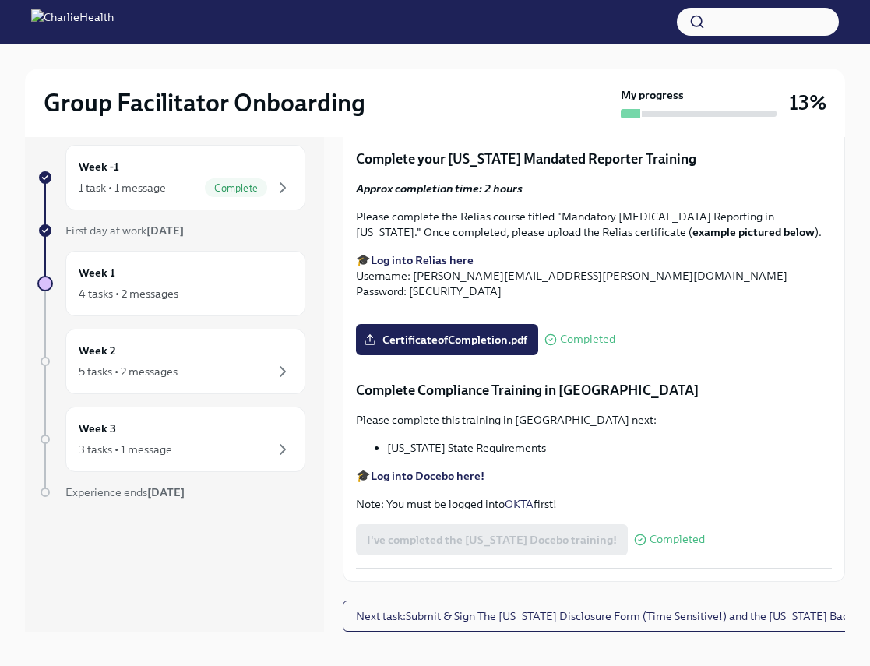
scroll to position [18, 0]
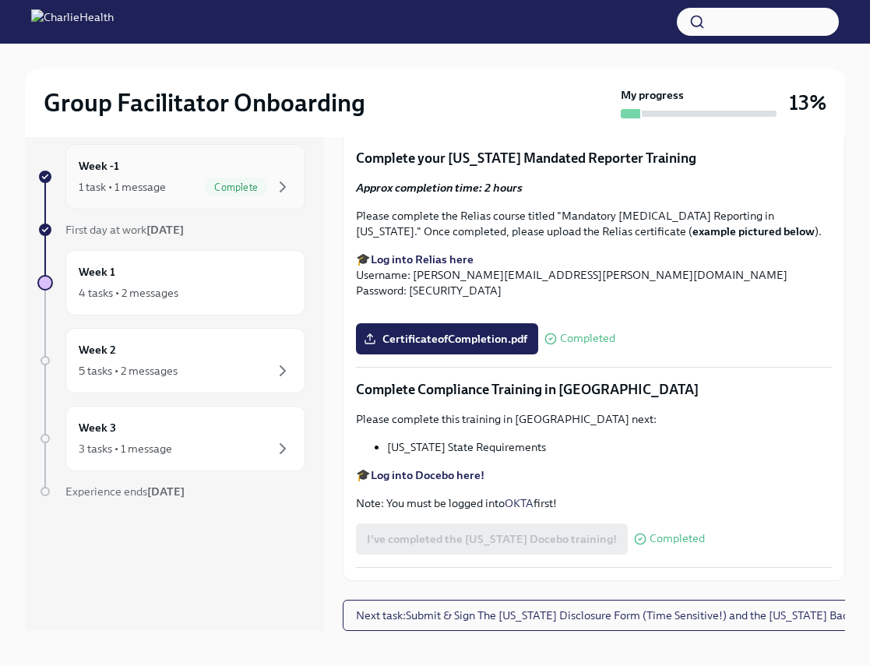
click at [210, 189] on span "Complete" at bounding box center [236, 188] width 62 height 12
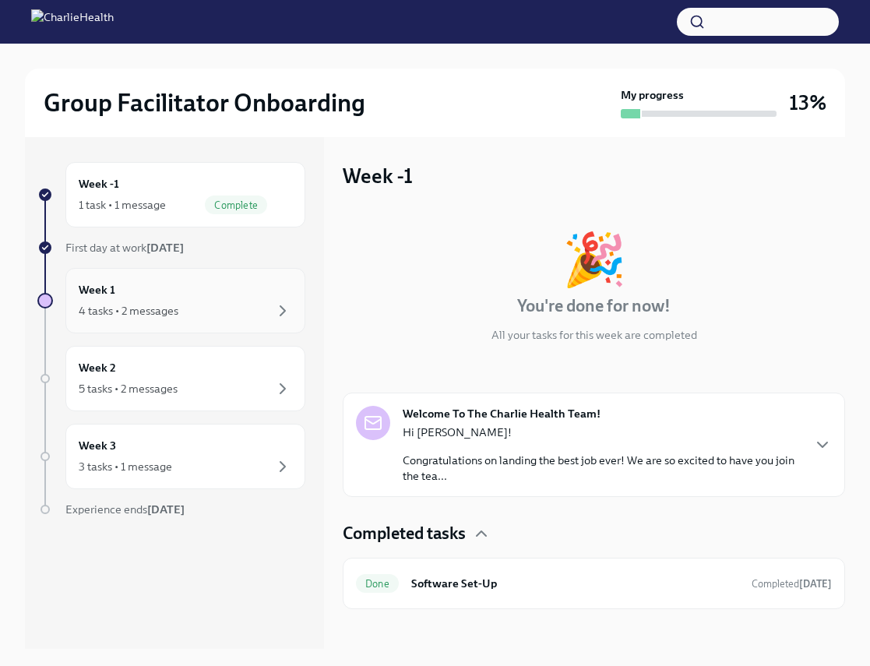
click at [198, 316] on div "4 tasks • 2 messages" at bounding box center [186, 311] width 214 height 19
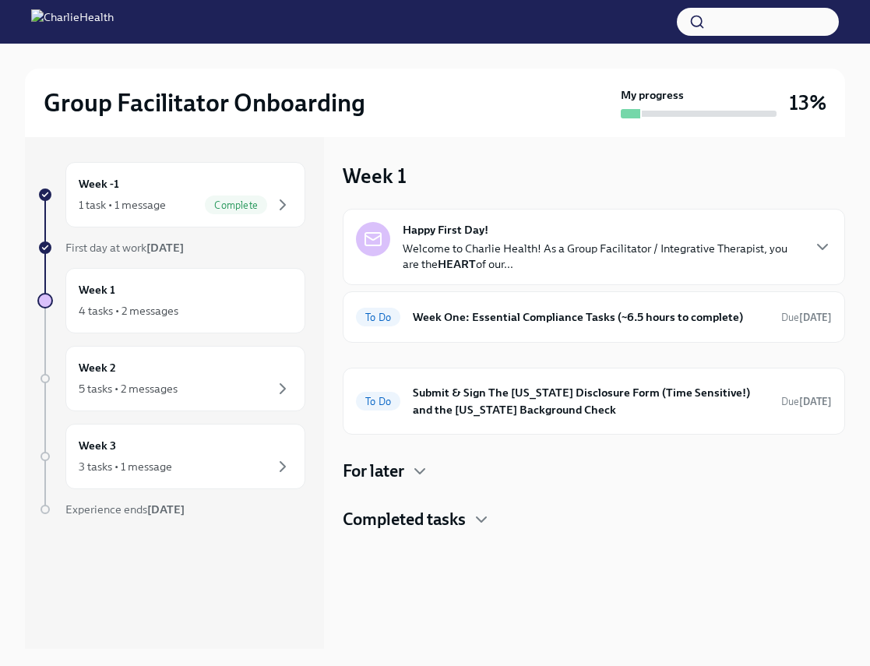
drag, startPoint x: 428, startPoint y: 515, endPoint x: 437, endPoint y: 513, distance: 9.6
click at [429, 514] on h4 "Completed tasks" at bounding box center [404, 519] width 123 height 23
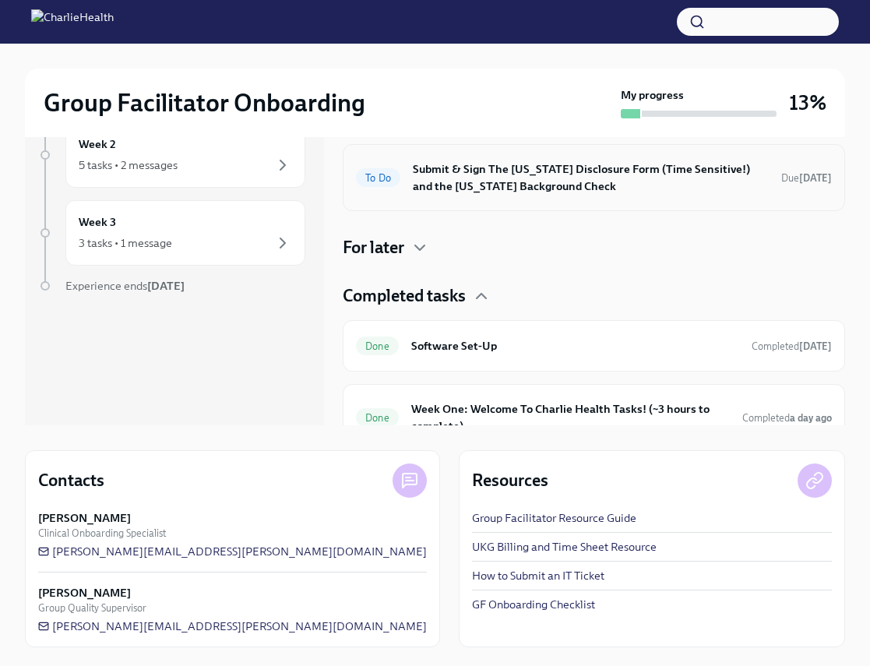
click at [503, 163] on h6 "Submit & Sign The [US_STATE] Disclosure Form (Time Sensitive!) and the [US_STAT…" at bounding box center [591, 178] width 356 height 34
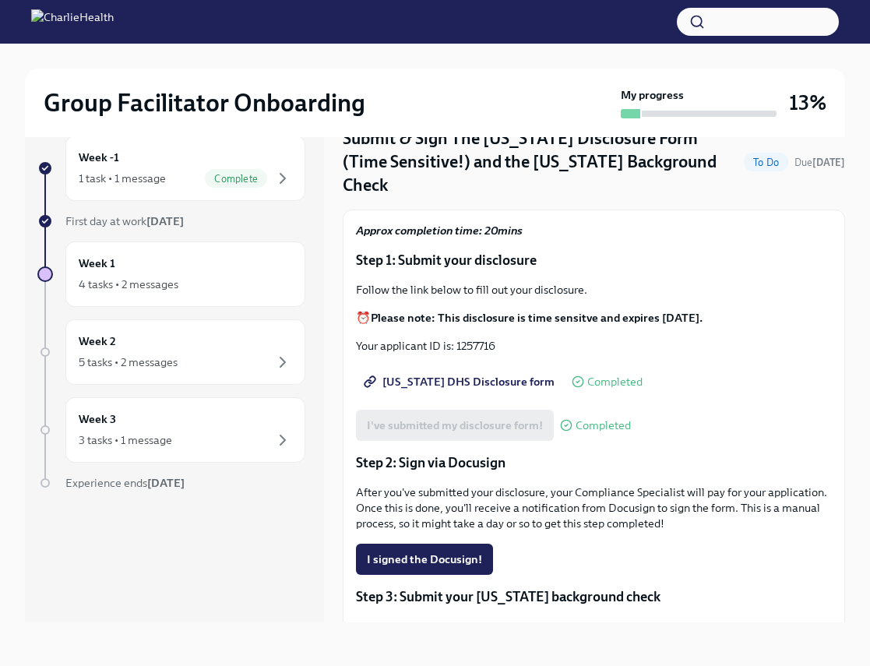
scroll to position [41, 0]
click at [493, 415] on div "I've submitted my disclosure form! Completed" at bounding box center [493, 424] width 275 height 31
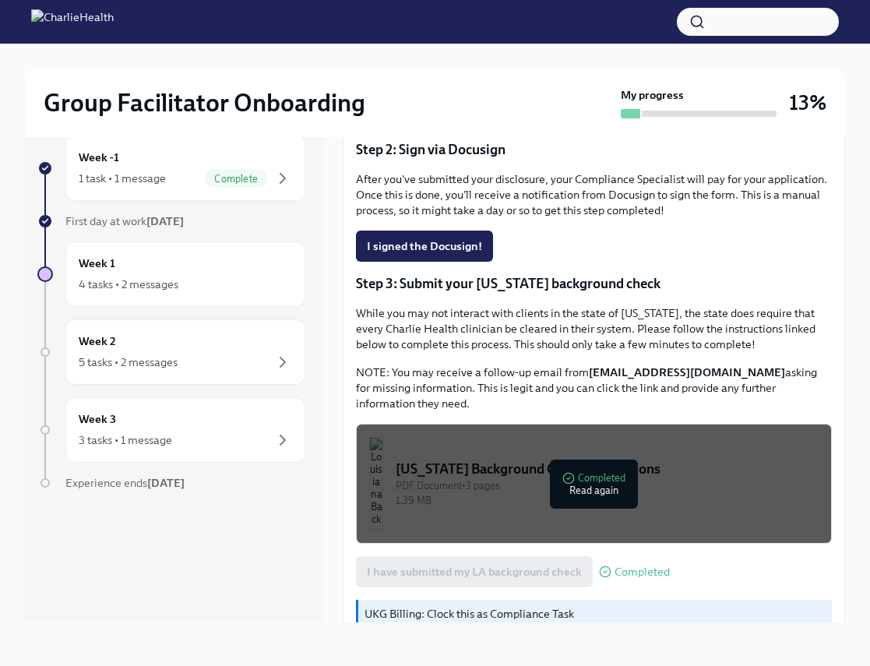
scroll to position [362, 0]
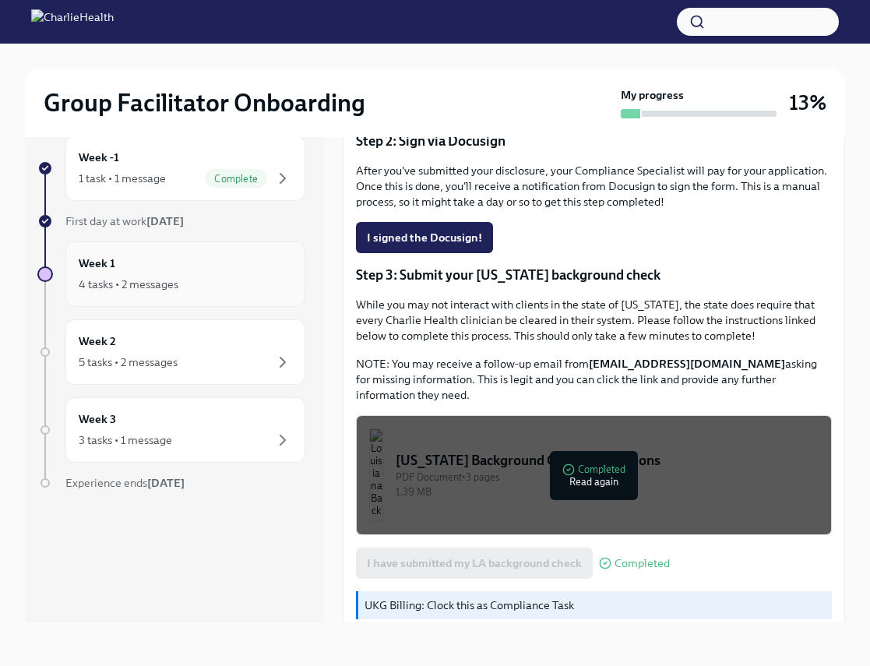
click at [167, 270] on div "Week 1 4 tasks • 2 messages" at bounding box center [186, 274] width 214 height 39
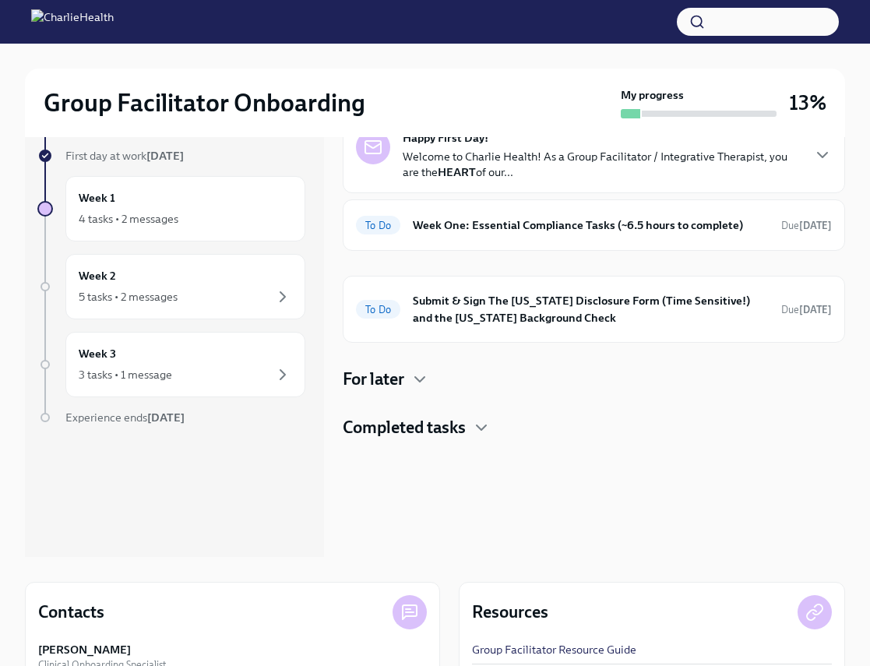
scroll to position [118, 0]
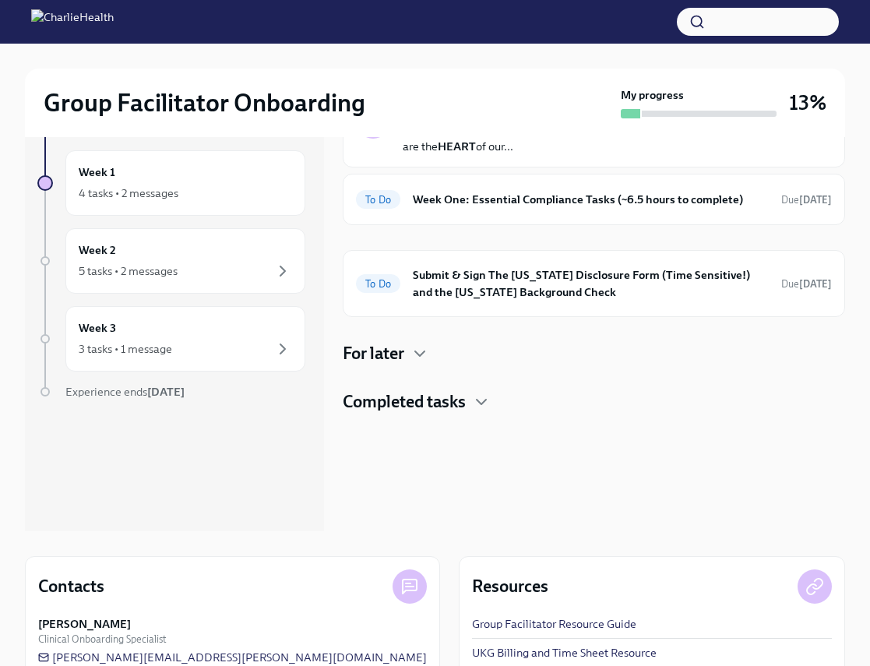
click at [404, 353] on h4 "For later" at bounding box center [374, 353] width 62 height 23
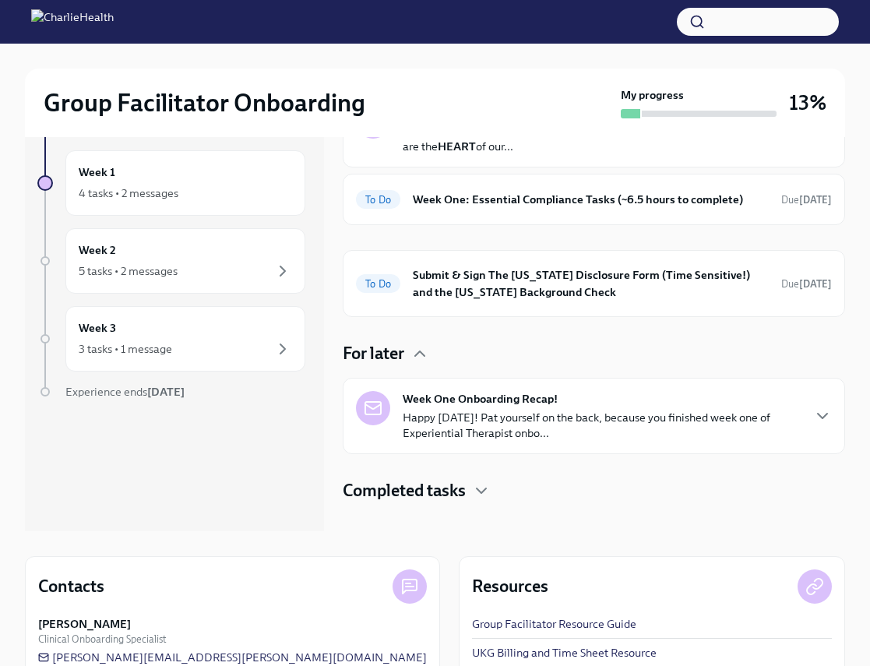
click at [552, 418] on p "Happy Friday! Pat yourself on the back, because you finished week one of Experi…" at bounding box center [602, 425] width 398 height 31
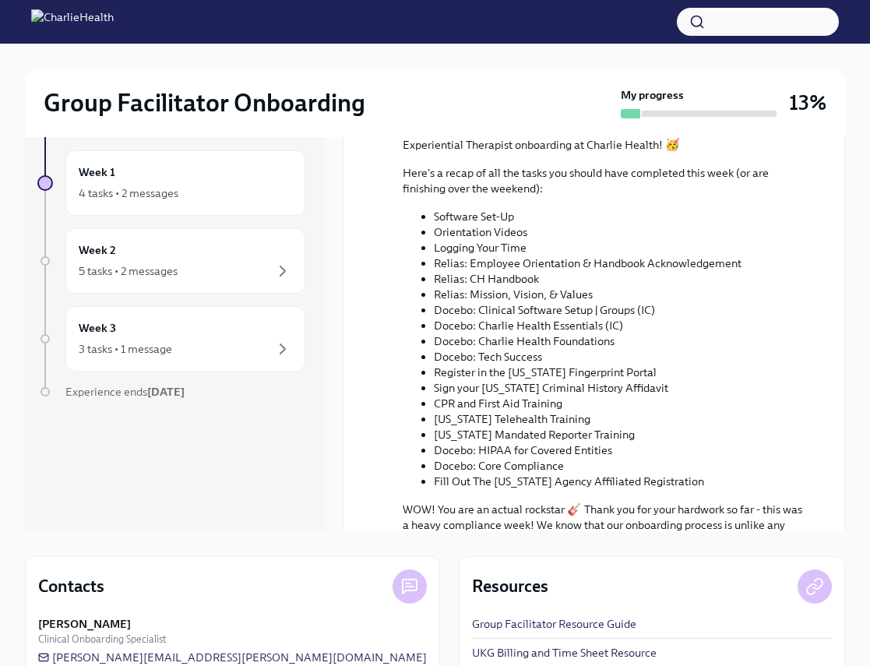
scroll to position [581, 0]
